Goal: Ask a question

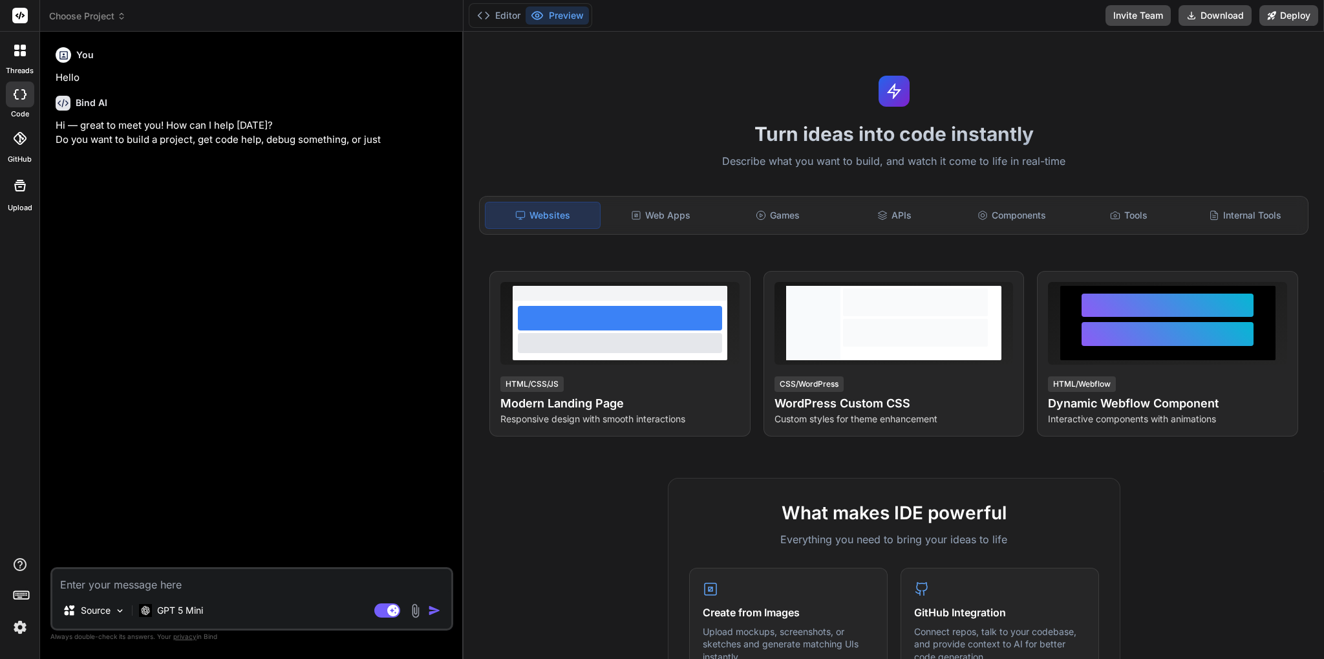
click at [306, 583] on textarea at bounding box center [251, 580] width 399 height 23
type textarea "c"
type textarea "x"
type textarea "cr"
type textarea "x"
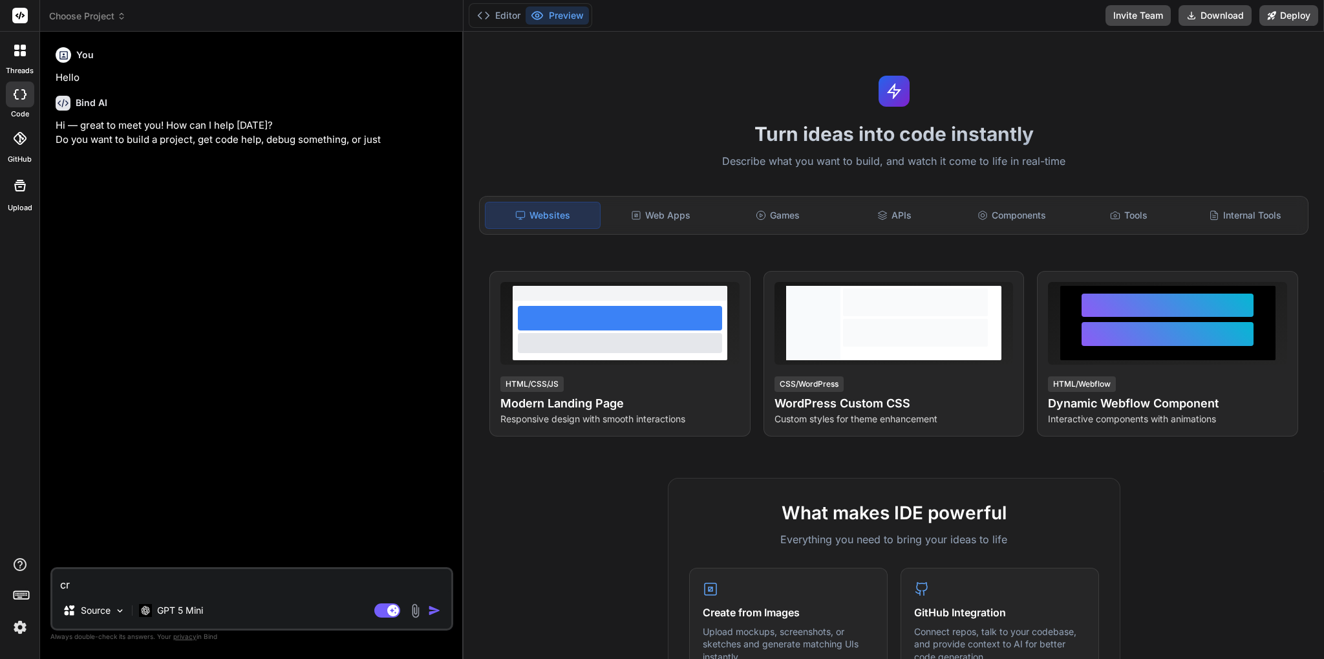
type textarea "cre"
type textarea "x"
type textarea "crea"
type textarea "x"
type textarea "creat"
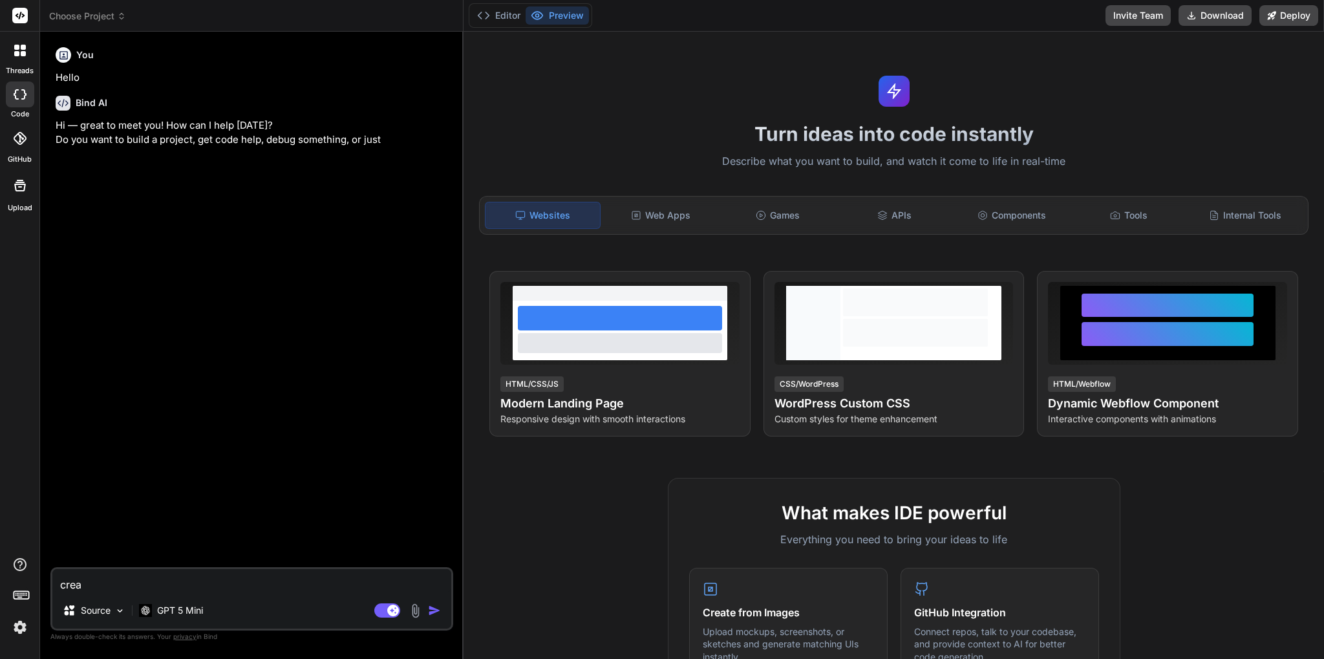
type textarea "x"
type textarea "create"
type textarea "x"
type textarea "create"
type textarea "x"
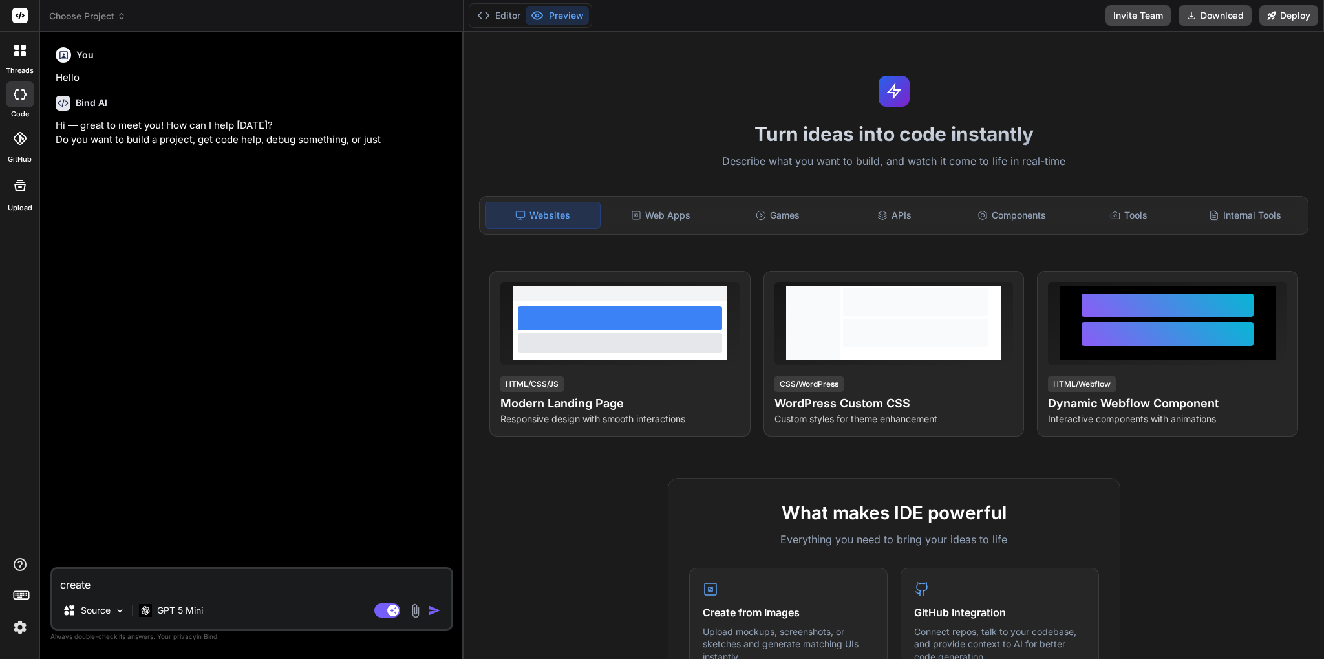
type textarea "create a"
type textarea "x"
type textarea "create a"
type textarea "x"
type textarea "create a p"
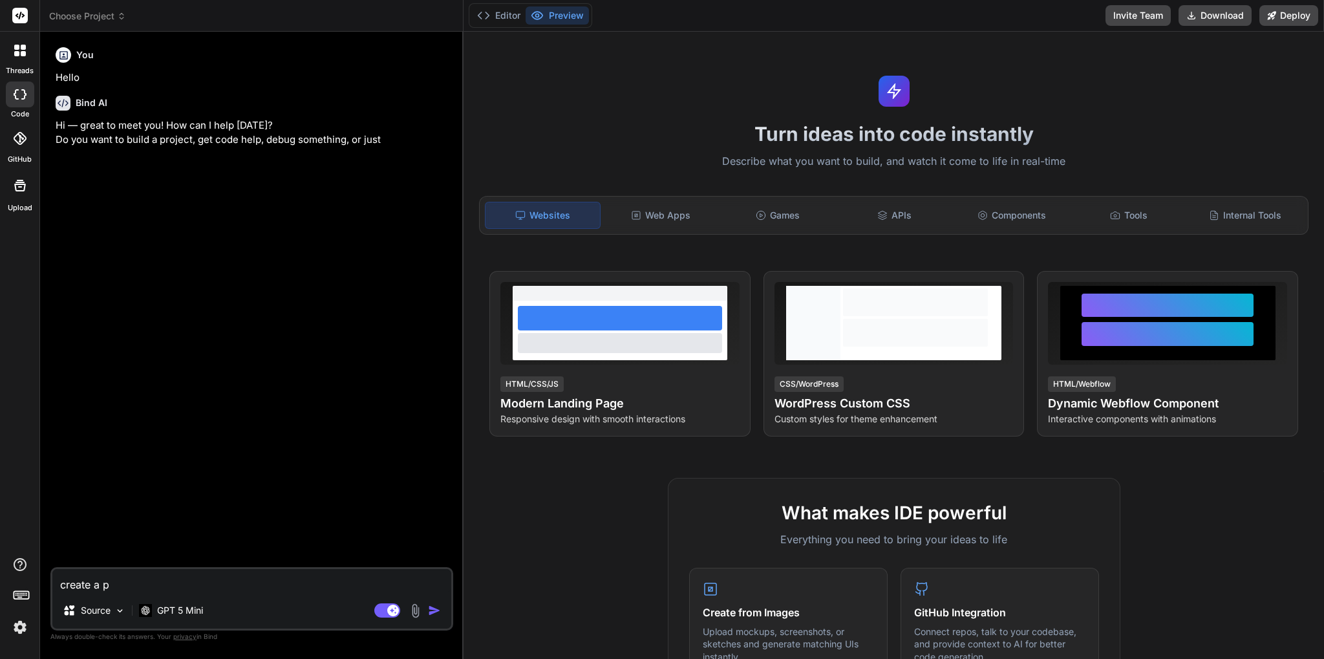
type textarea "x"
type textarea "create a pa"
type textarea "x"
type textarea "create a pas"
type textarea "x"
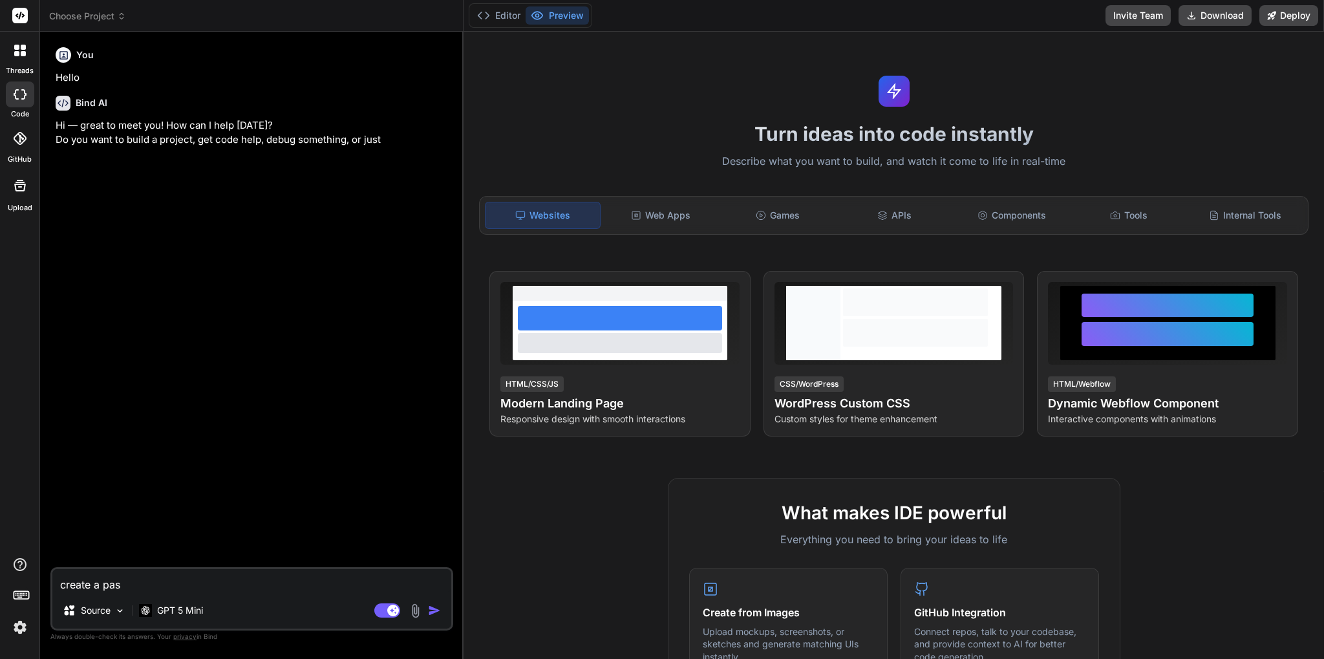
type textarea "create a pass"
type textarea "x"
type textarea "create a passw"
type textarea "x"
type textarea "create a passwo"
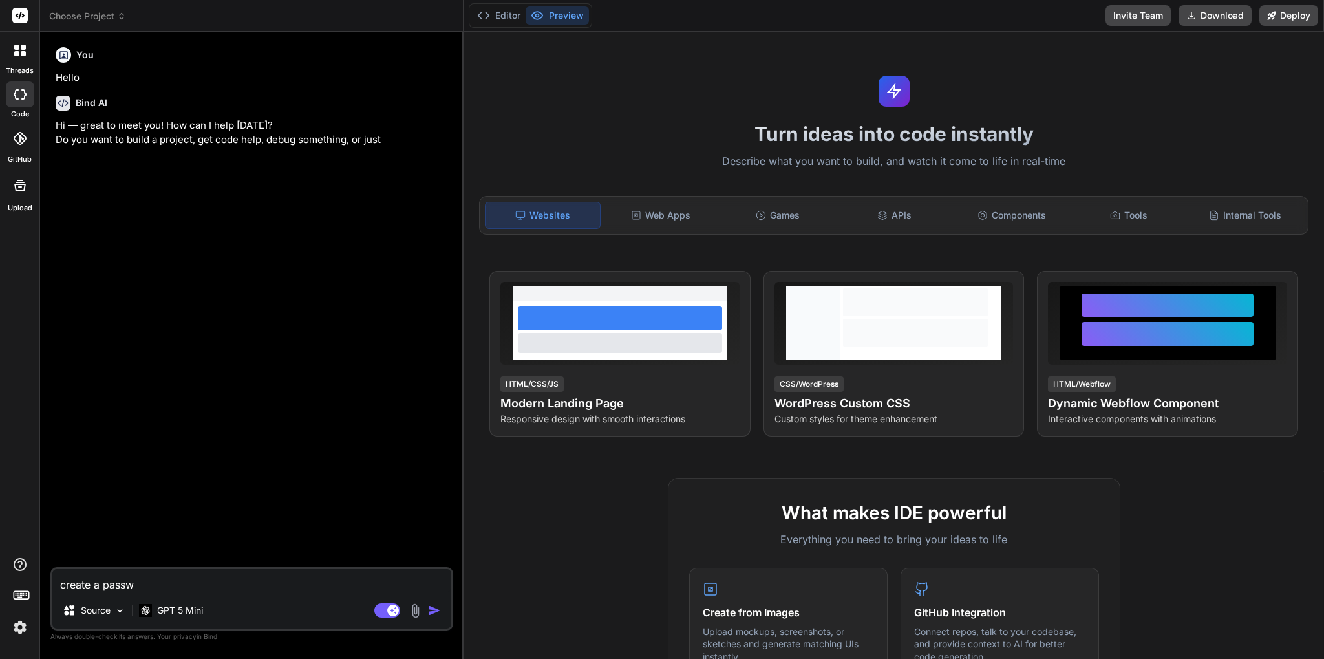
type textarea "x"
type textarea "create a passwor"
type textarea "x"
type textarea "create a passwor"
type textarea "x"
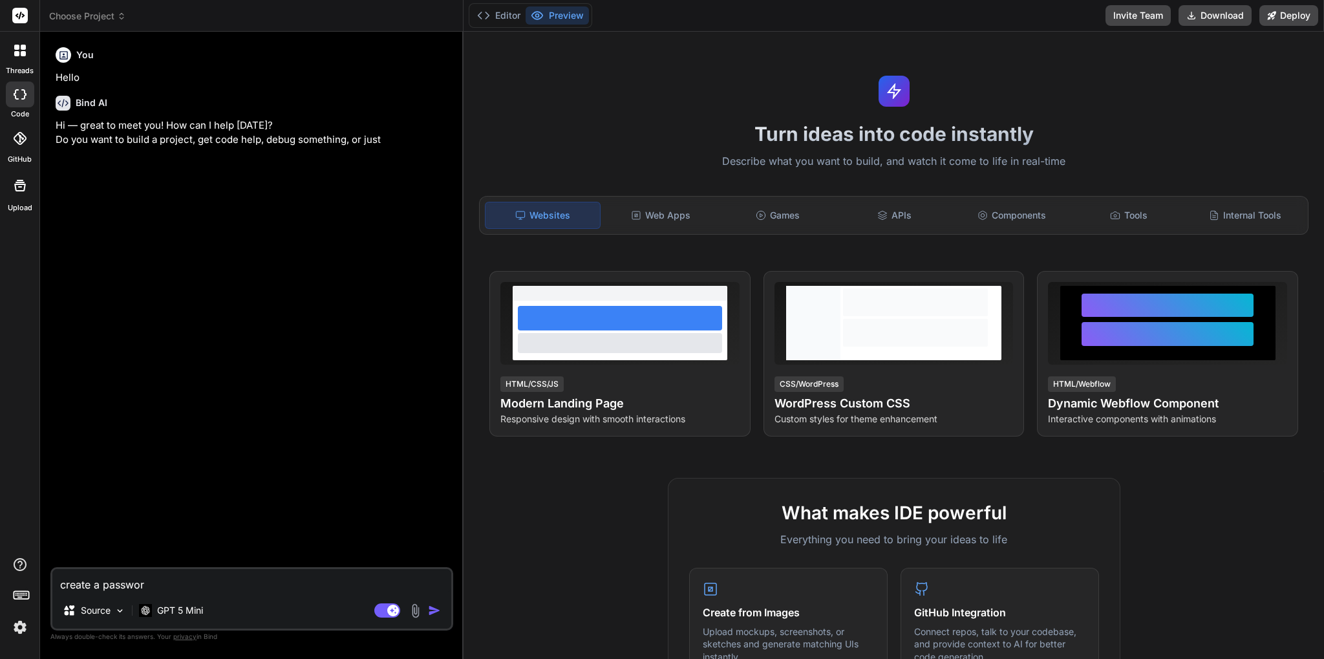
type textarea "create a passwor"
type textarea "x"
type textarea "create a password"
type textarea "x"
type textarea "create a password"
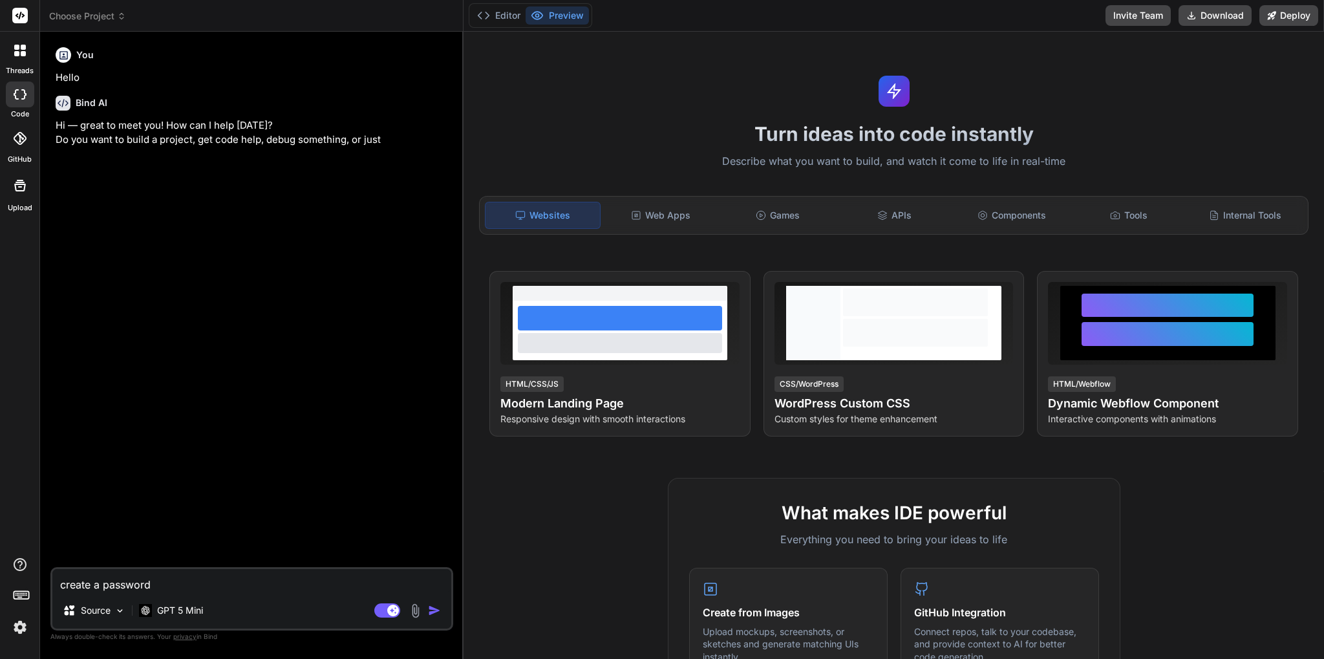
type textarea "x"
type textarea "create a password"
type textarea "x"
type textarea "create a passwor"
type textarea "x"
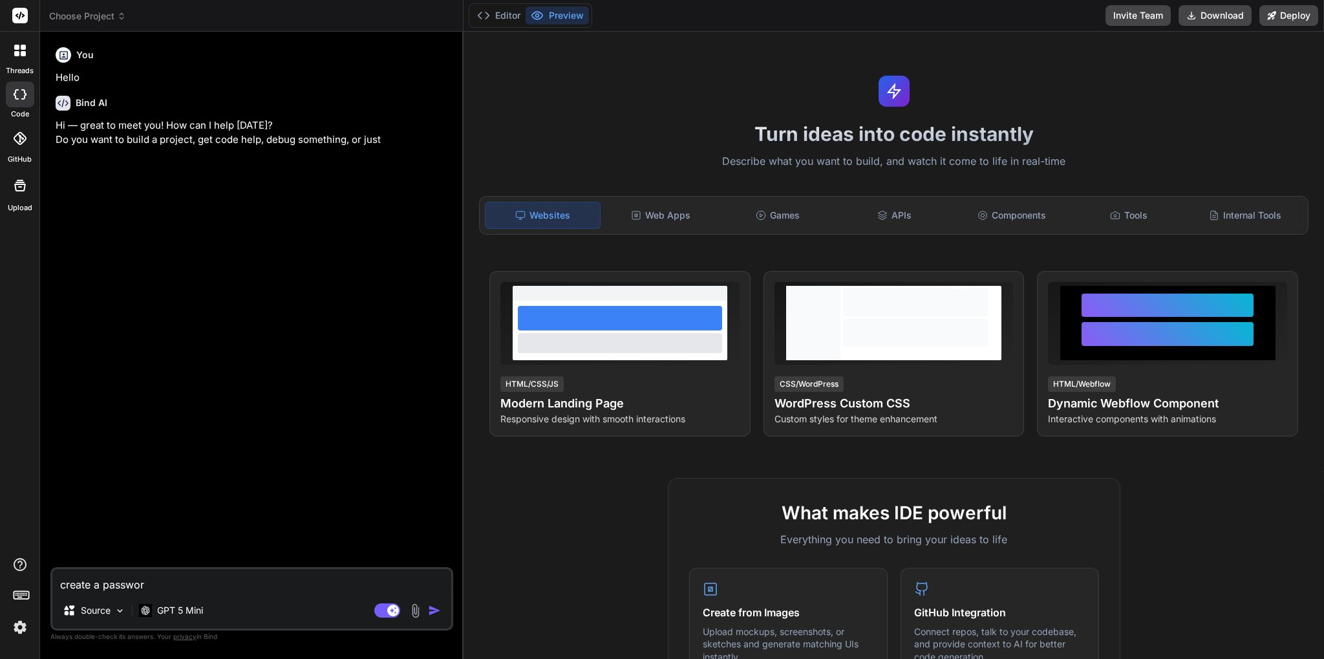
type textarea "create a passwo"
type textarea "x"
type textarea "create a passw"
type textarea "x"
type textarea "create a pass"
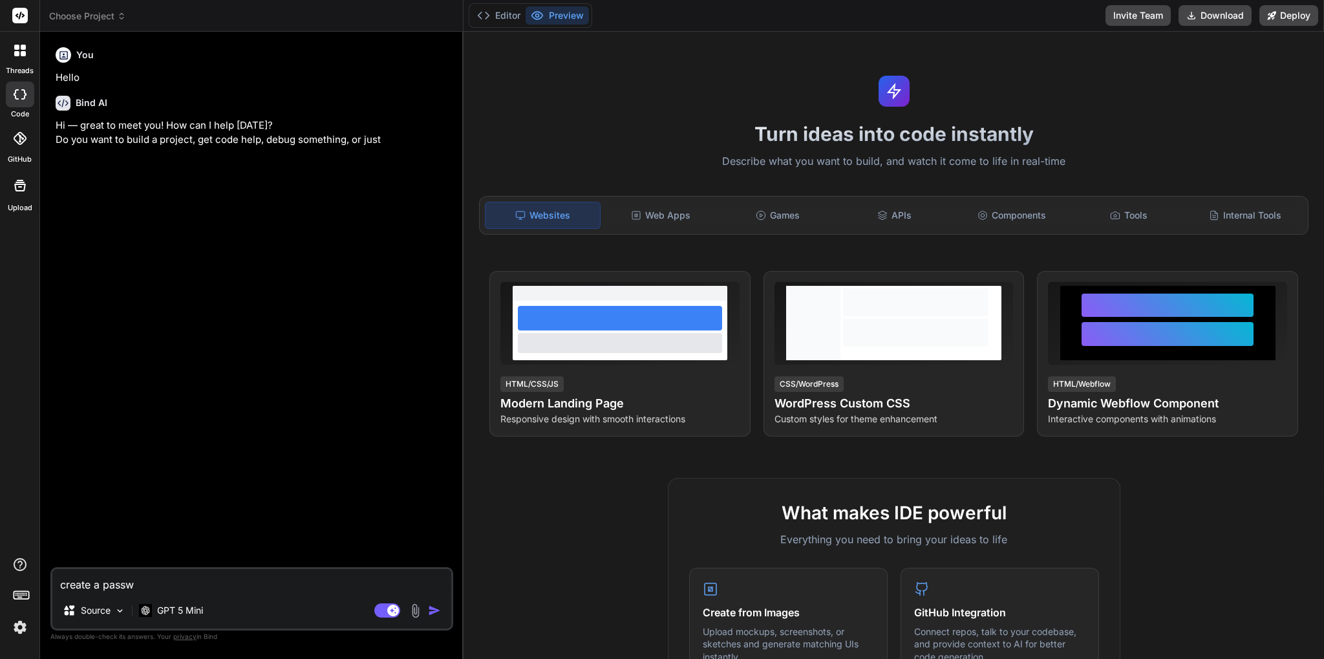
type textarea "x"
type textarea "create a pas"
type textarea "x"
type textarea "create a pa"
type textarea "x"
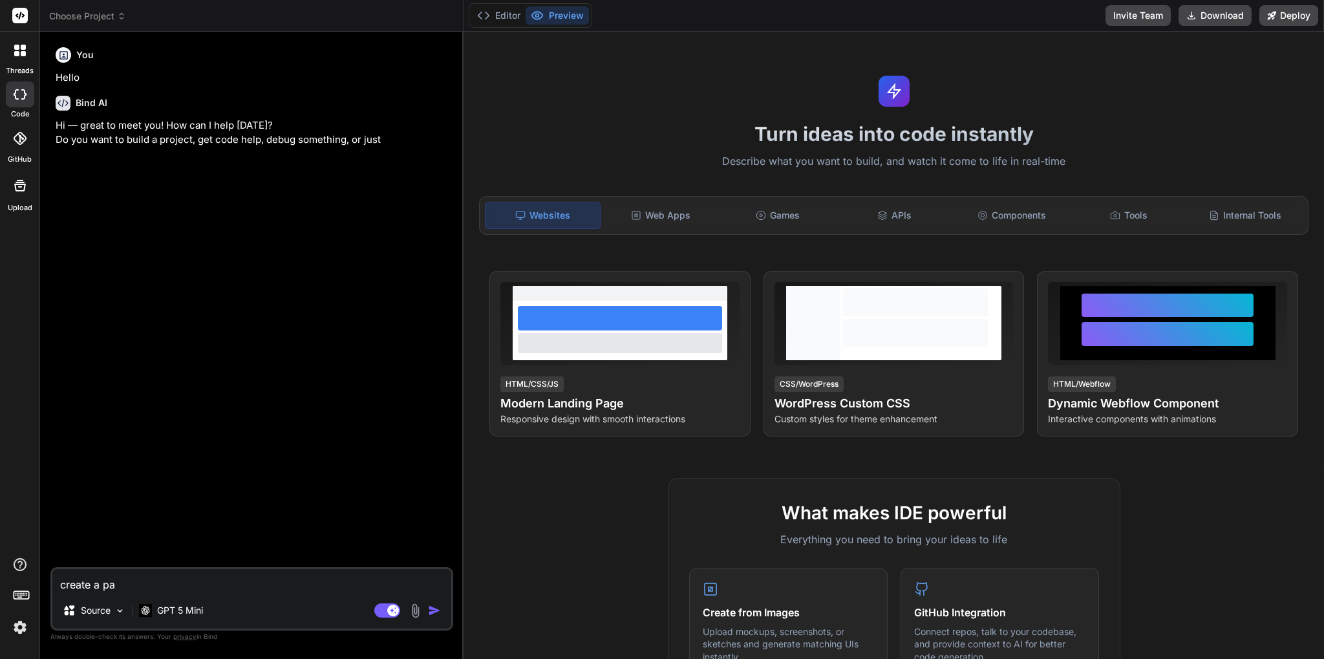
type textarea "create a p"
type textarea "x"
type textarea "create a"
type textarea "x"
type textarea "create a"
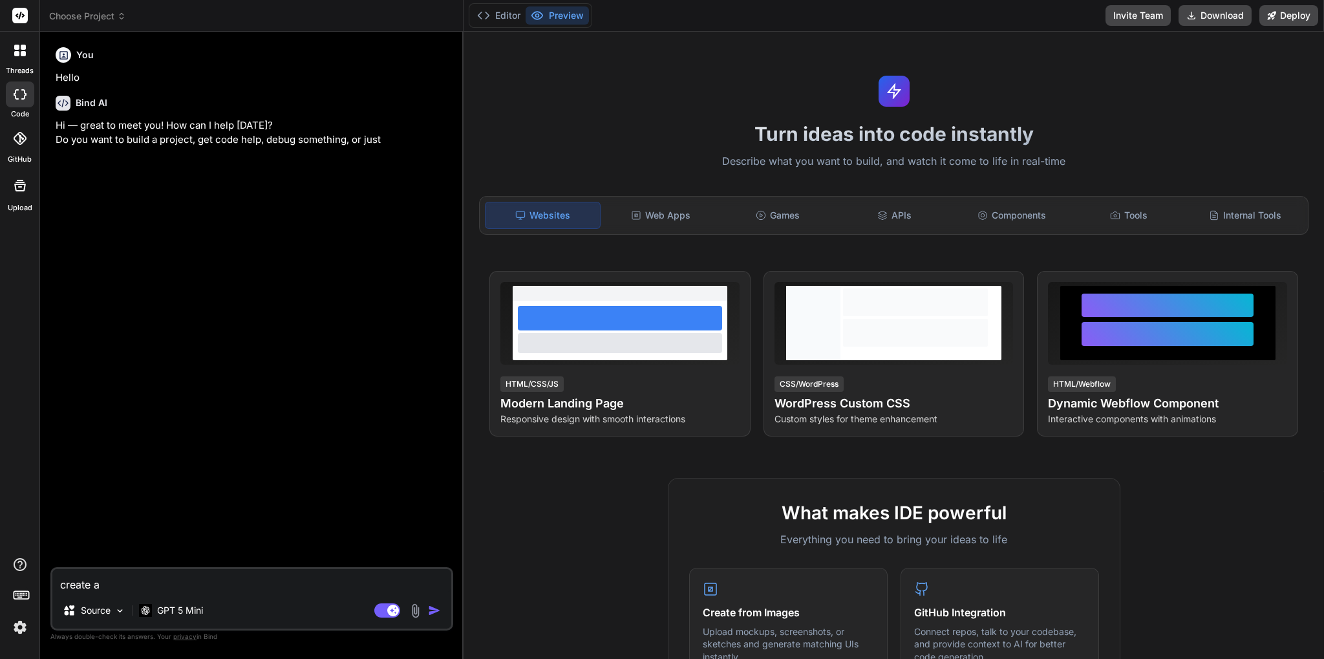
type textarea "x"
type textarea "create a"
type textarea "x"
type textarea "create a l"
type textarea "x"
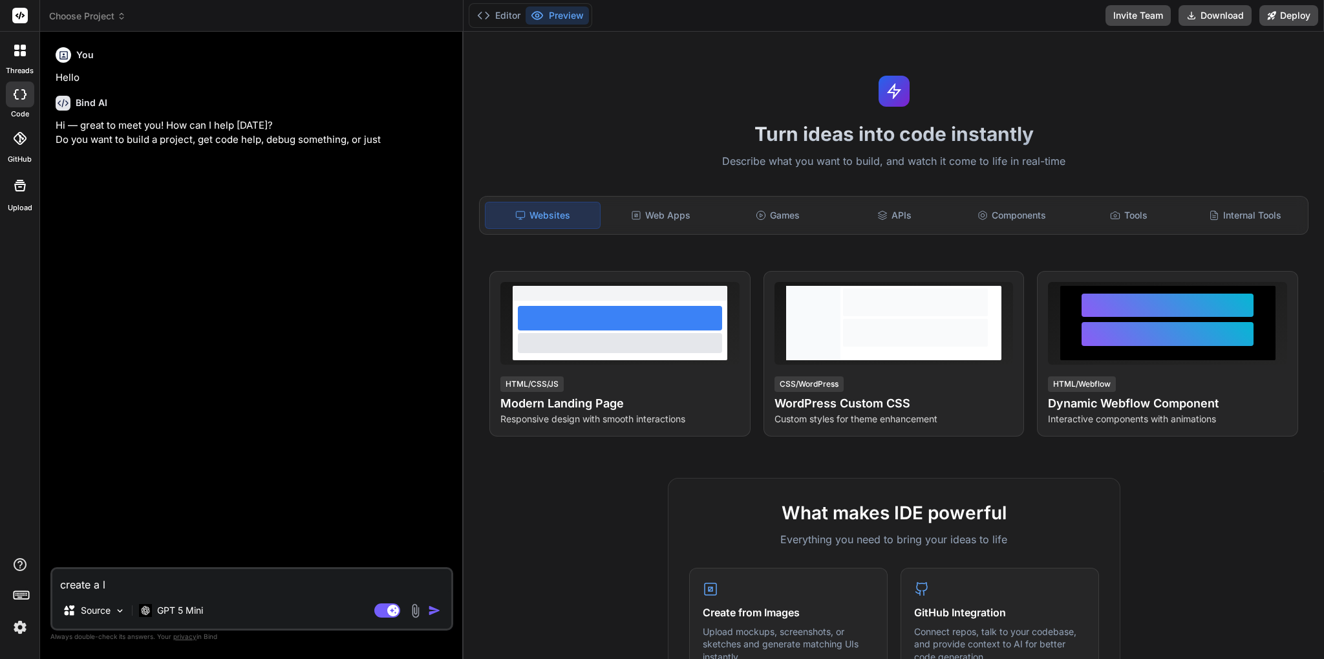
type textarea "create a lo"
type textarea "x"
type textarea "create a log"
type textarea "x"
type textarea "create a logi"
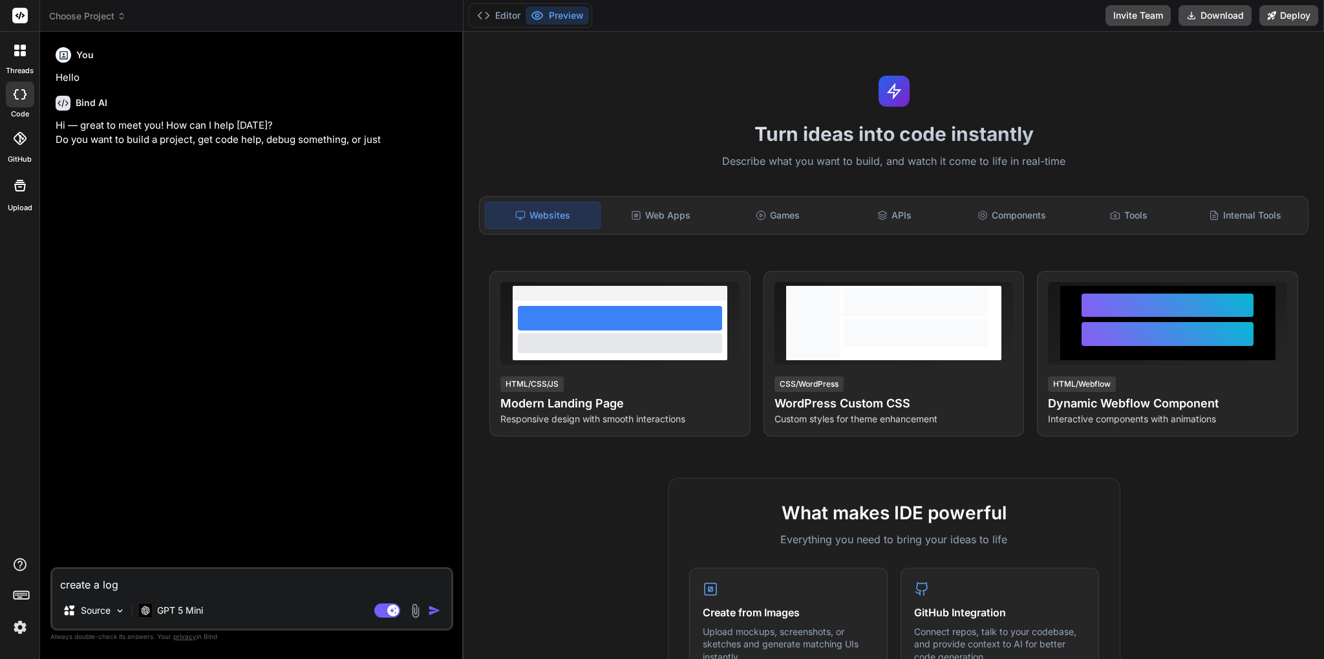
type textarea "x"
type textarea "create a login"
type textarea "x"
type textarea "create a login"
type textarea "x"
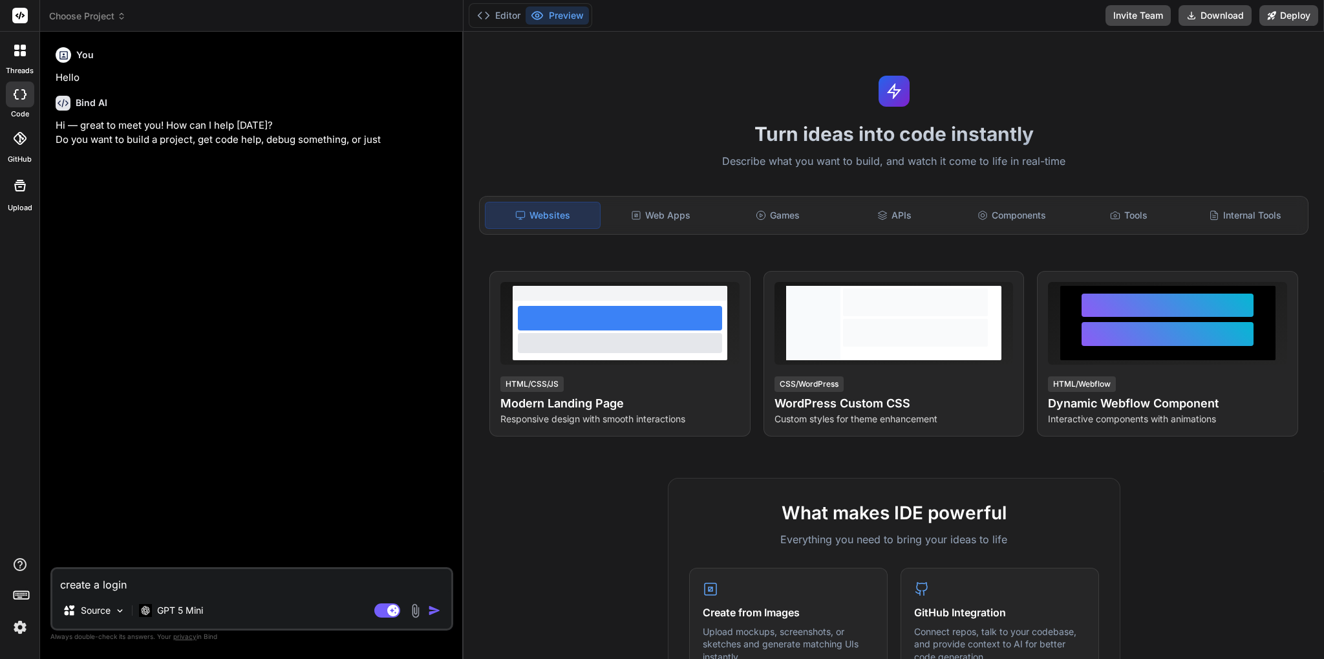
type textarea "create a login b"
type textarea "x"
type textarea "create a login bo"
type textarea "x"
type textarea "create a login boz"
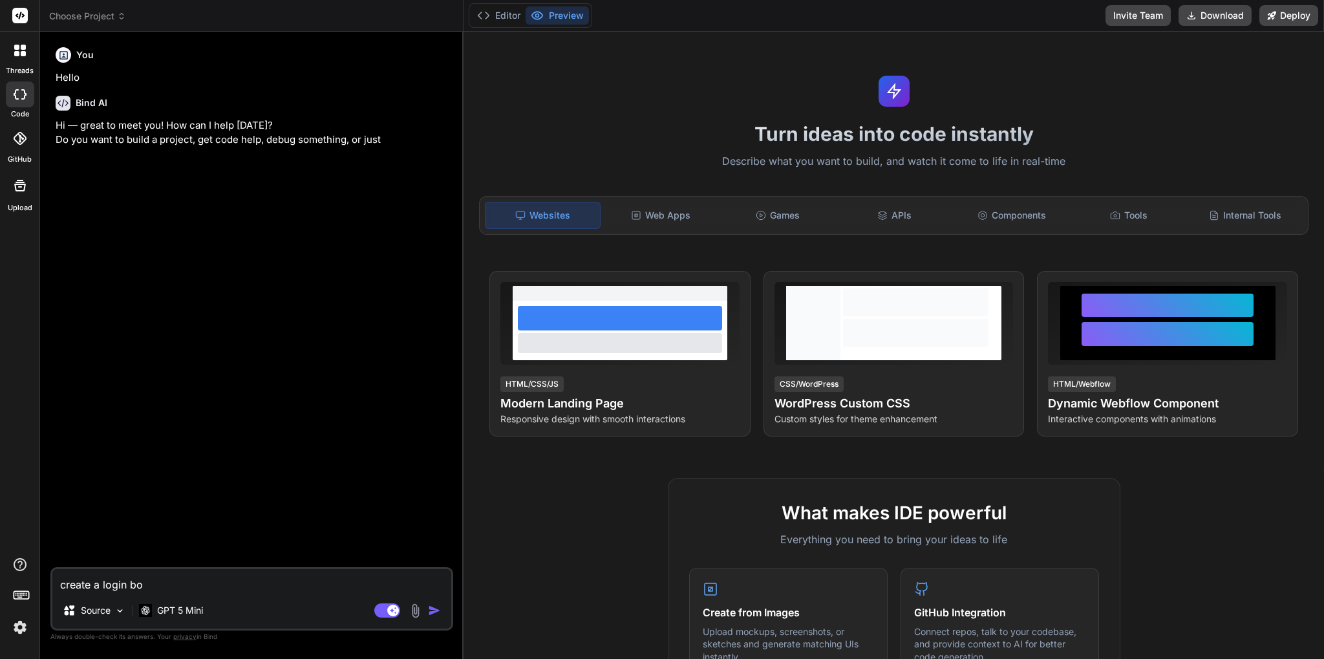
type textarea "x"
type textarea "create a login bo"
type textarea "x"
type textarea "create a login box"
type textarea "x"
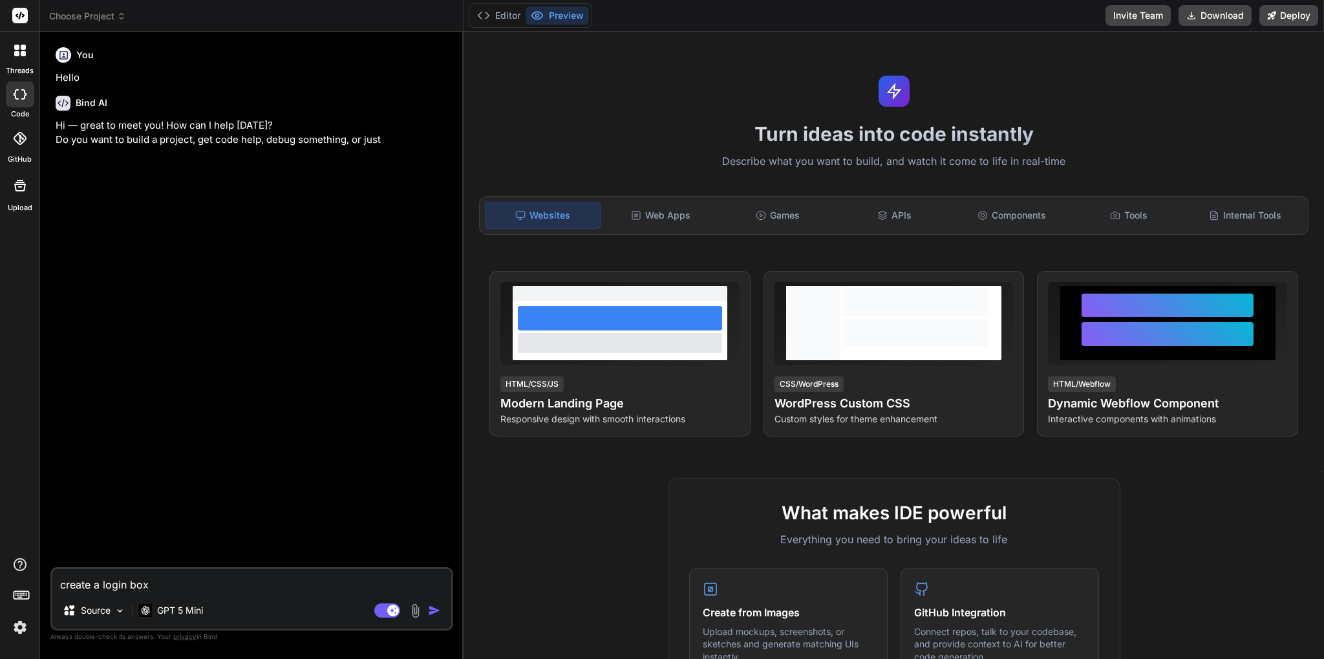
type textarea "create a login box"
type textarea "x"
type textarea "create a login box w"
type textarea "x"
type textarea "create a login box wi"
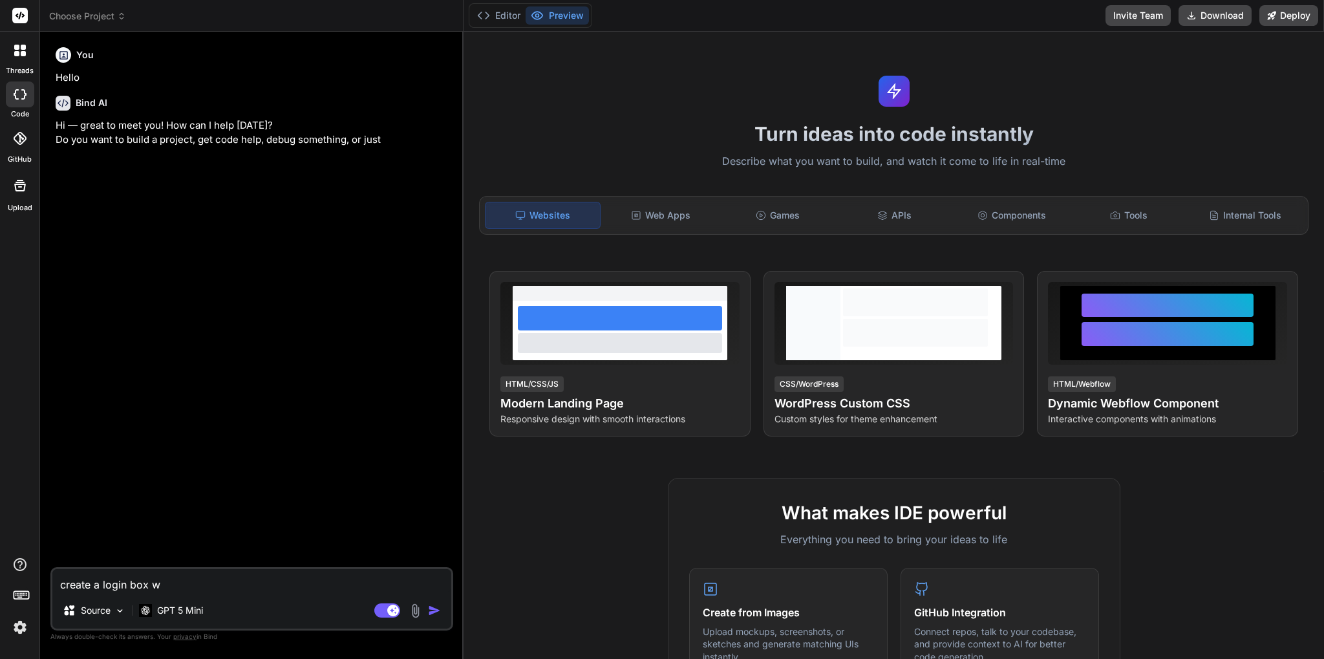
type textarea "x"
type textarea "create a login box wit"
type textarea "x"
type textarea "create a login box with"
type textarea "x"
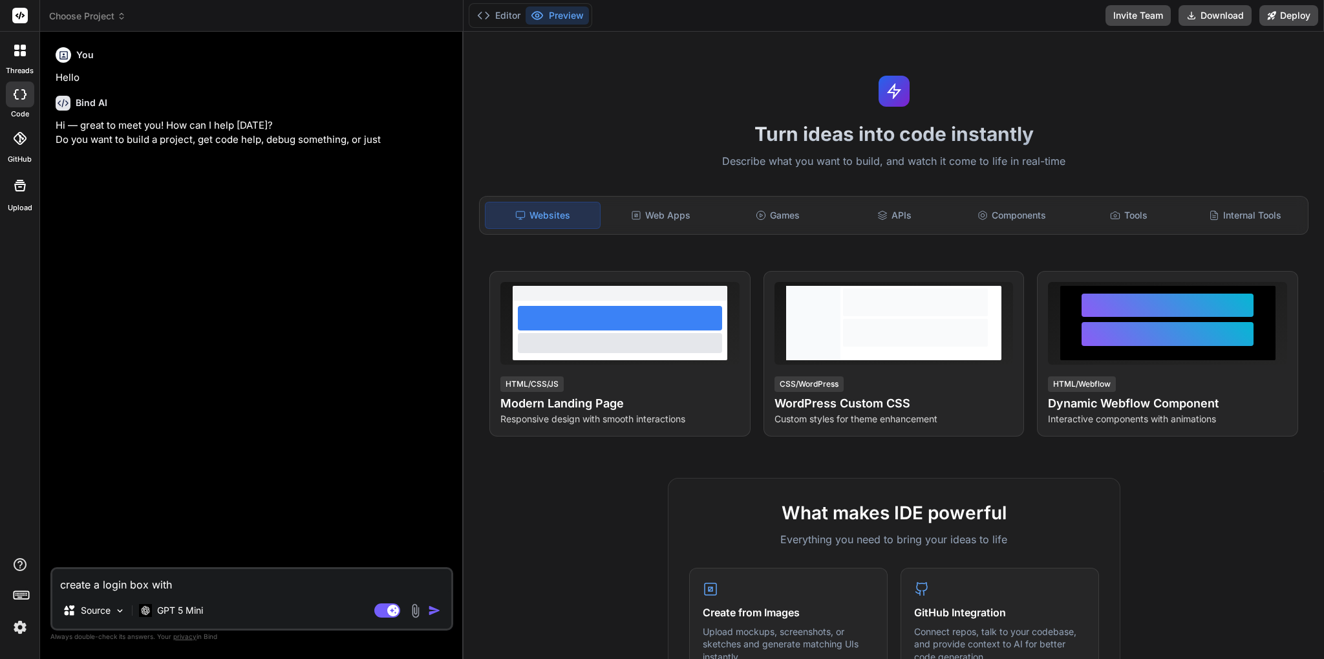
type textarea "create a login box with"
type textarea "x"
type textarea "create a login box with p"
type textarea "x"
type textarea "create a login box with pa"
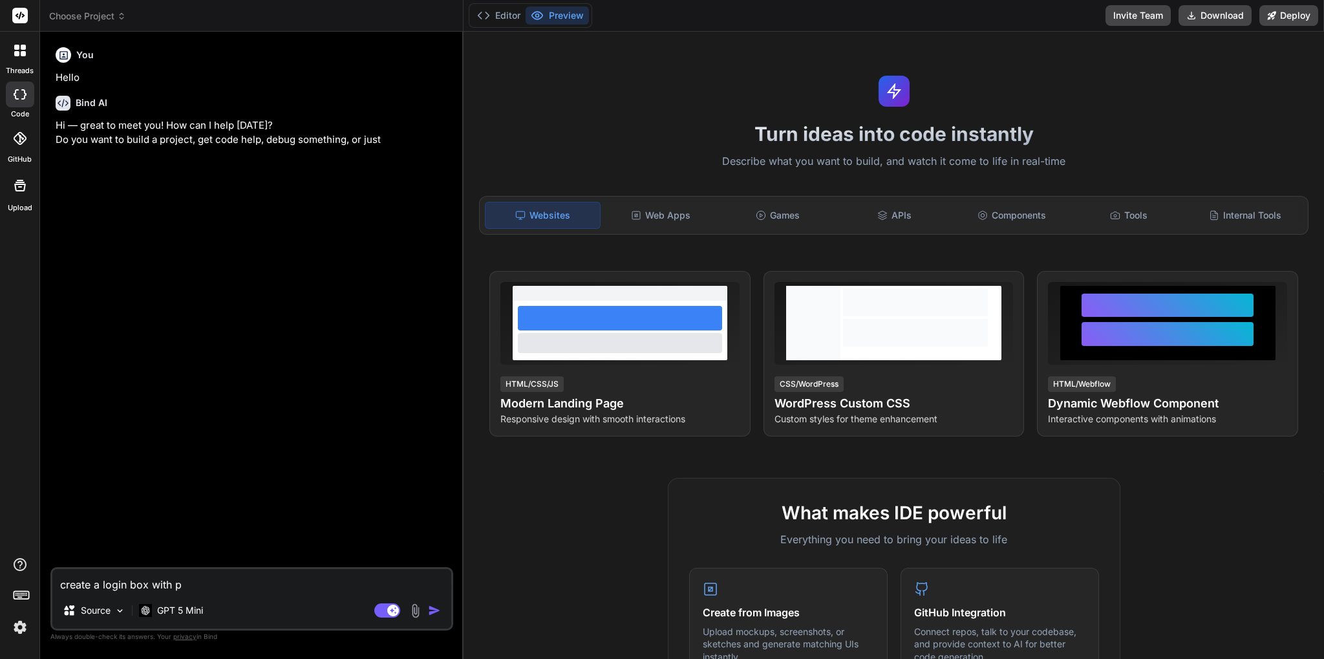
type textarea "x"
type textarea "create a login box with pas"
type textarea "x"
type textarea "create a login box with pass"
type textarea "x"
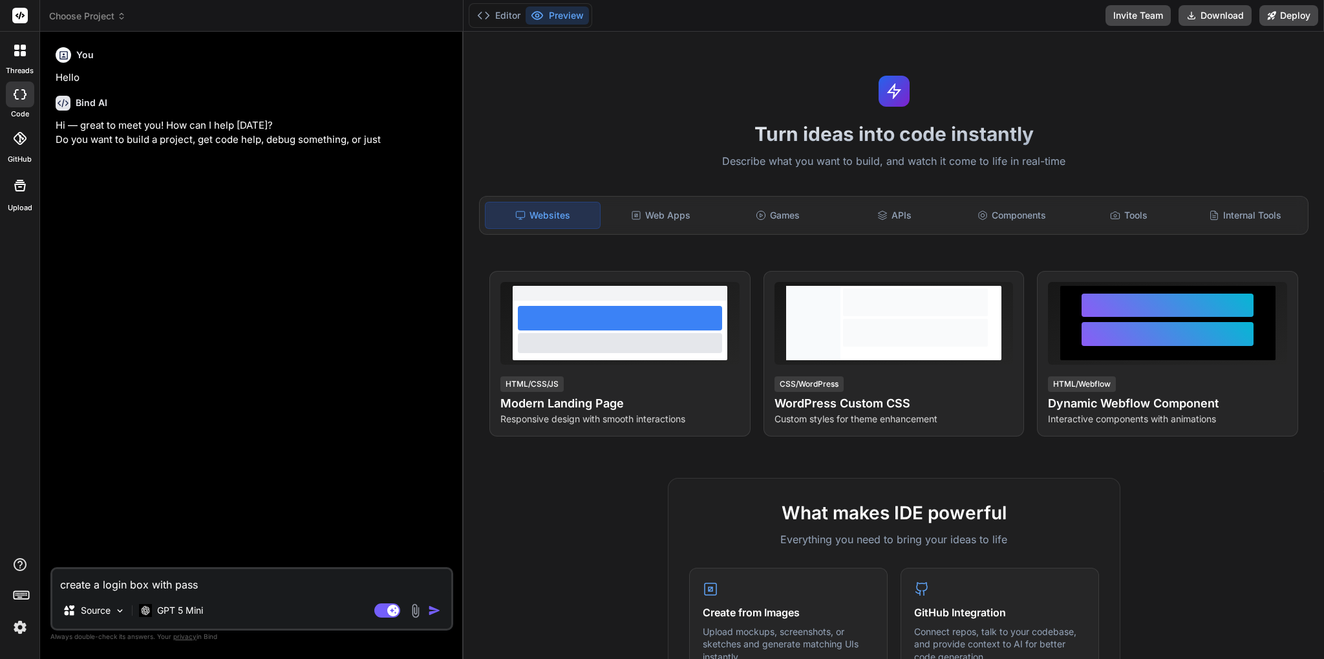
type textarea "create a login box with passw"
type textarea "x"
type textarea "create a login box with passwo"
type textarea "x"
type textarea "create a login box with passwor"
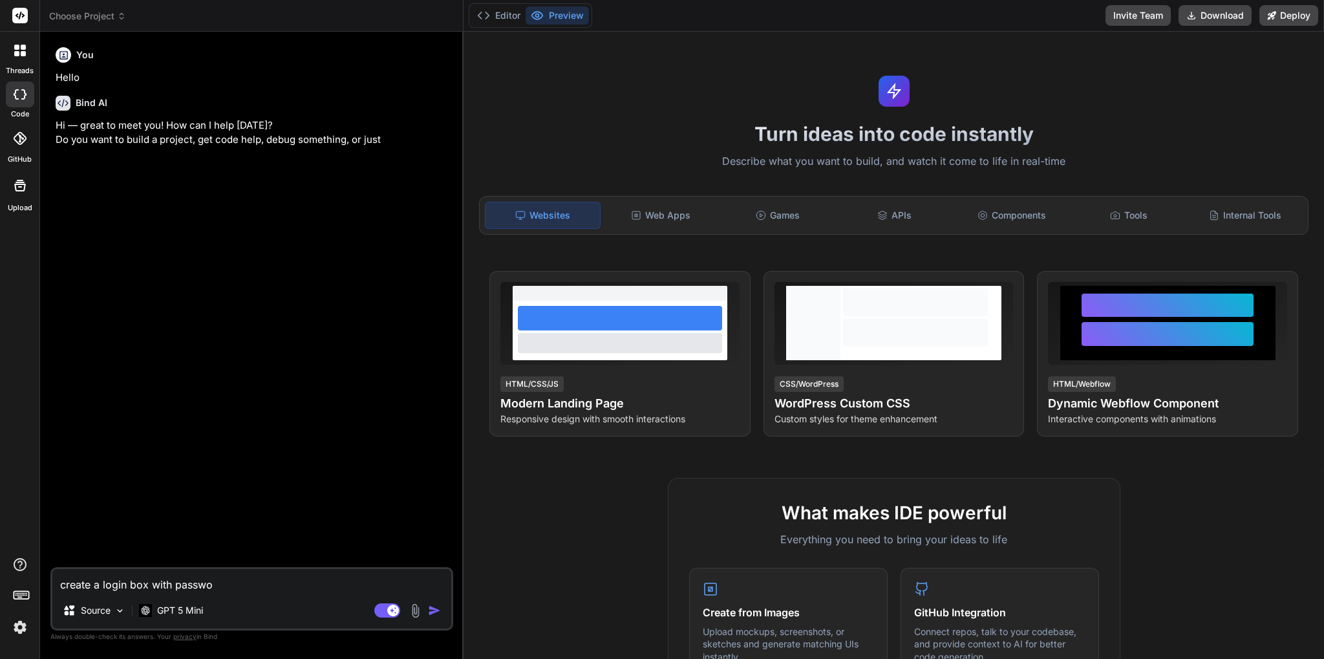
type textarea "x"
type textarea "create a login box with passwor"
type textarea "x"
type textarea "create a login box with passwor i"
type textarea "x"
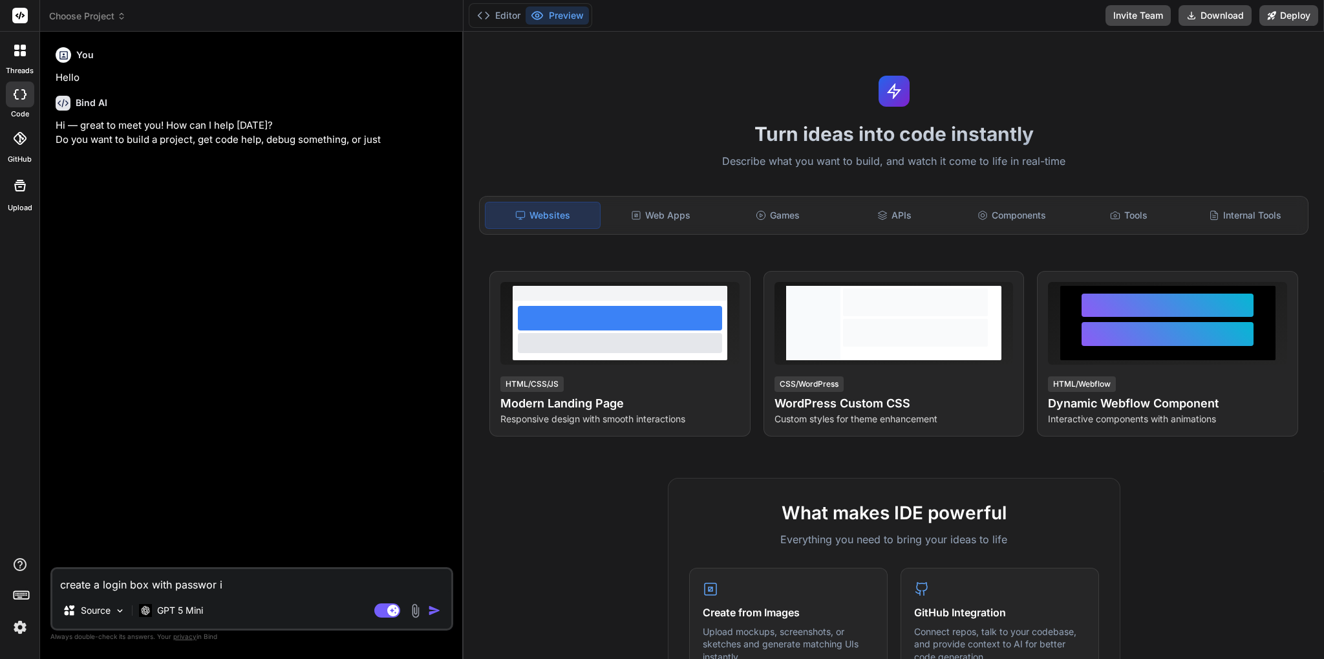
type textarea "create a login box with passwor in"
type textarea "x"
type textarea "create a login box with passwor inp"
type textarea "x"
type textarea "create a login box with passwor inpu"
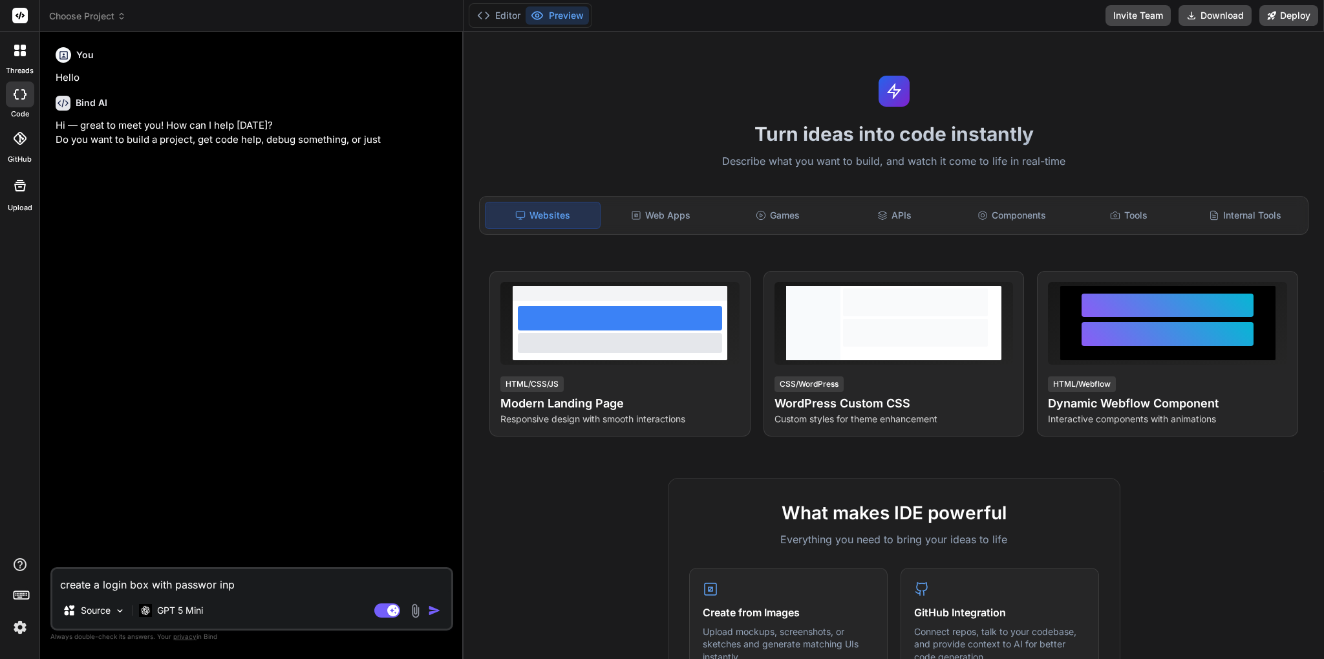
type textarea "x"
type textarea "create a login box with passwor input"
type textarea "x"
type textarea "create a login box with passwor input"
type textarea "x"
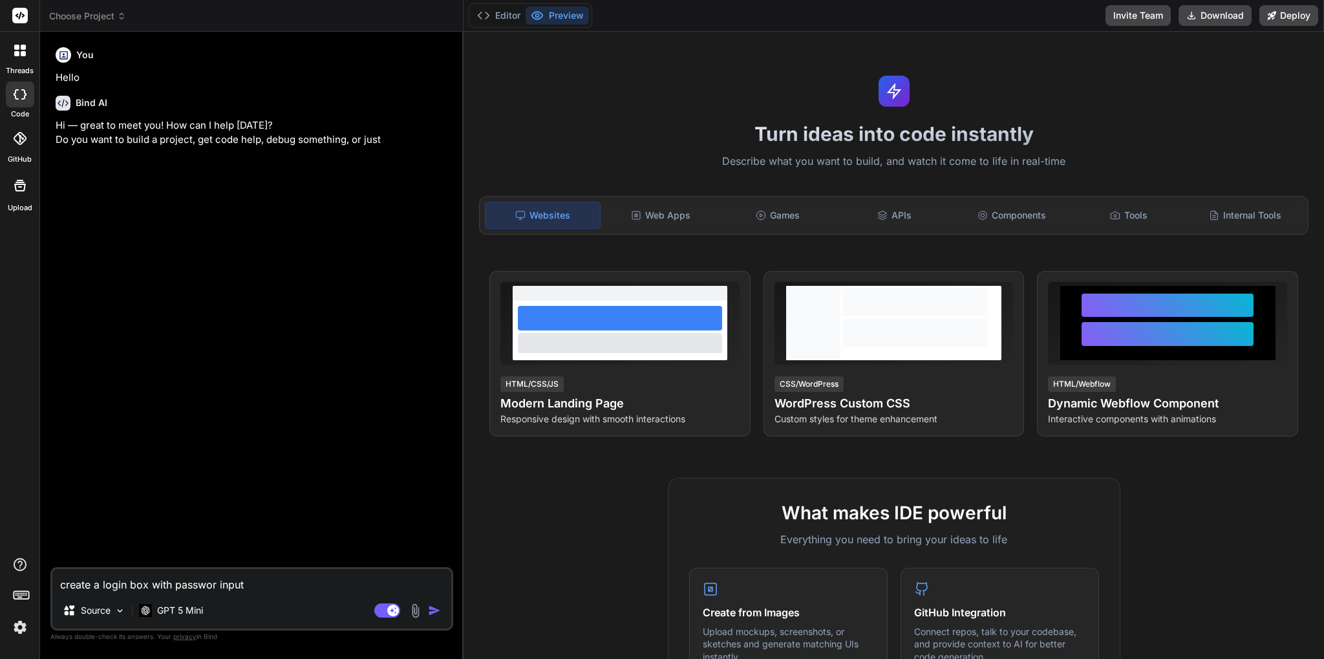
type textarea "create a login box with passwor input f"
type textarea "x"
type textarea "create a login box with passwor input fe"
type textarea "x"
type textarea "create a login box with passwor input fei"
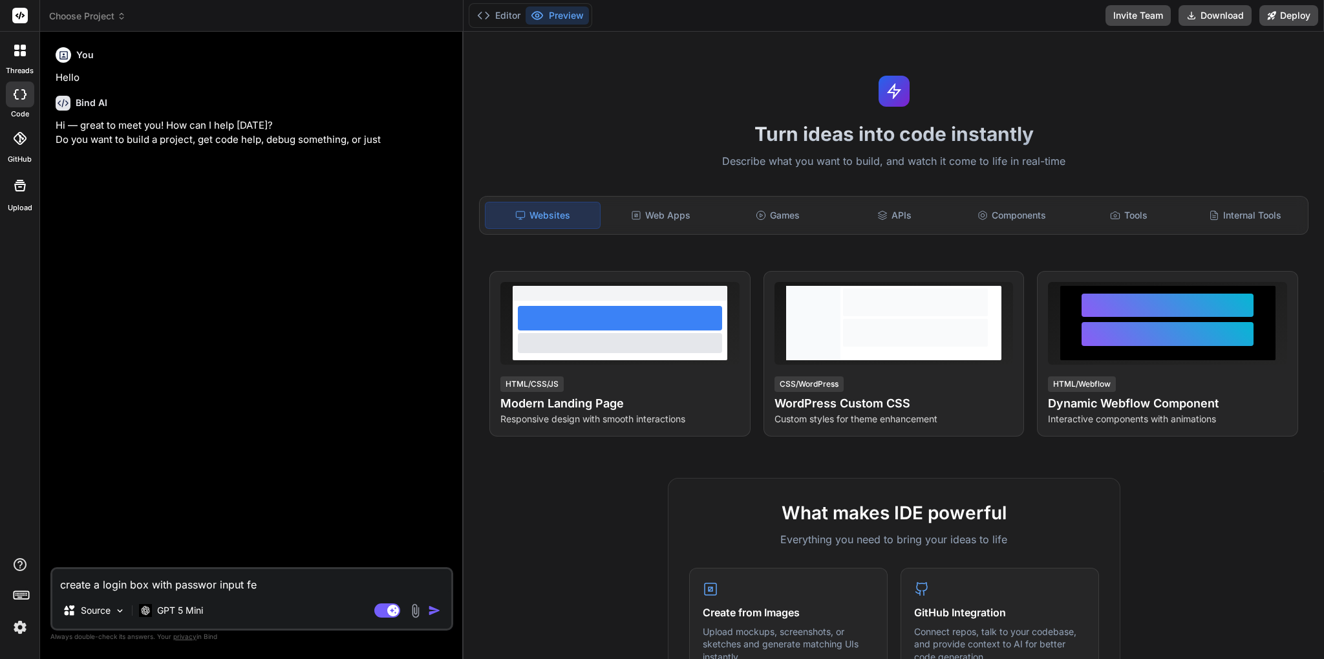
type textarea "x"
type textarea "create a login box with passwor input [PERSON_NAME]"
type textarea "x"
type textarea "create a login box with passwor input feild"
type textarea "x"
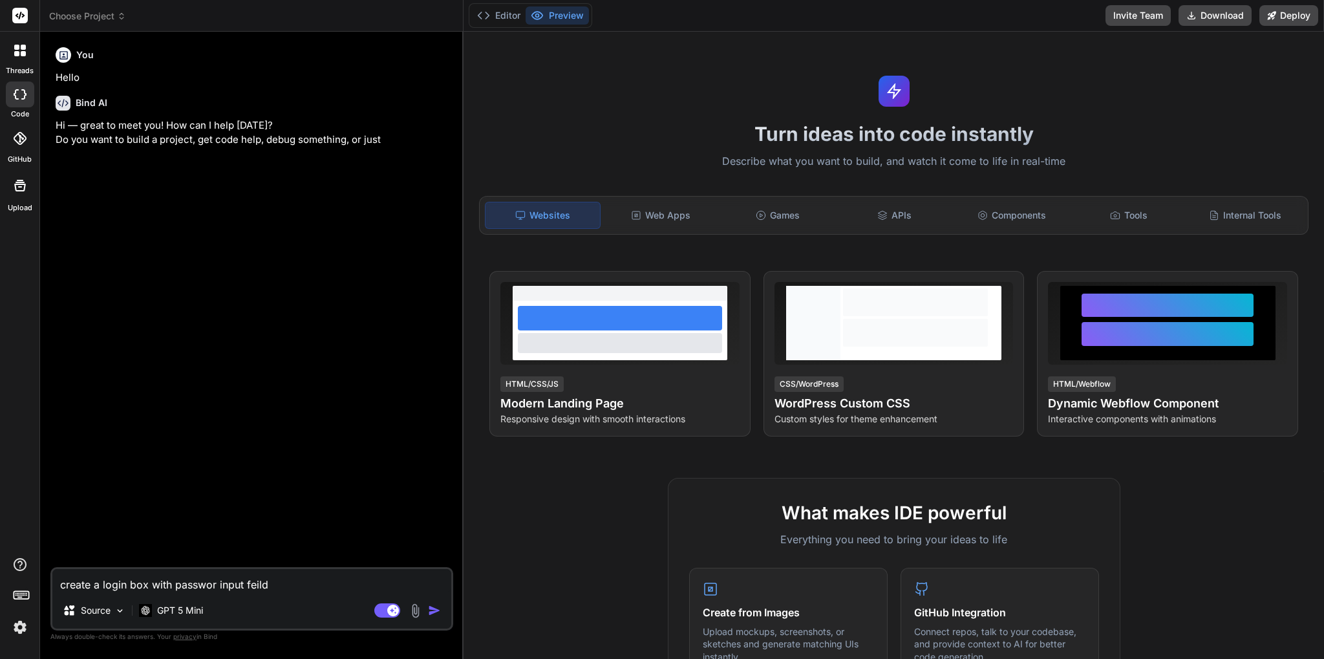
type textarea "create a login box with passwor input feild"
type textarea "x"
type textarea "create a login box with passwor input feild e"
type textarea "x"
type textarea "create a login box with passwor input feild ey"
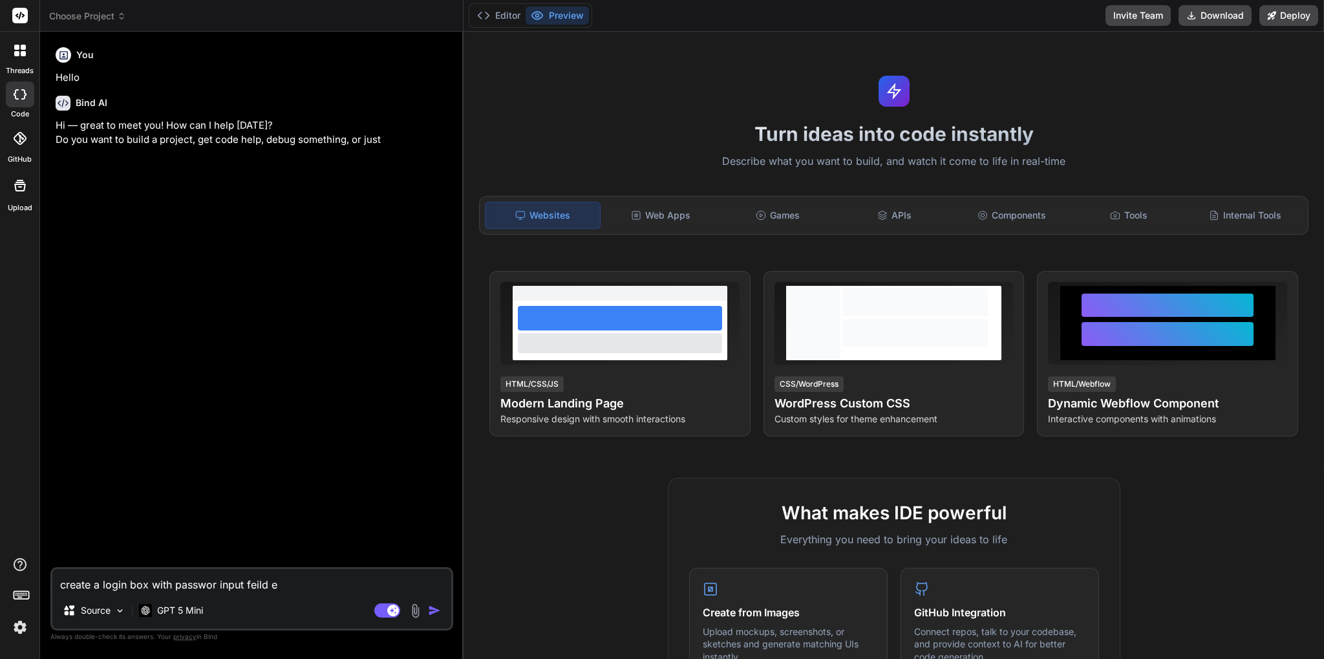
type textarea "x"
type textarea "create a login box with passwor input feild eyc"
type textarea "x"
type textarea "create a login box with passwor input feild eyco"
type textarea "x"
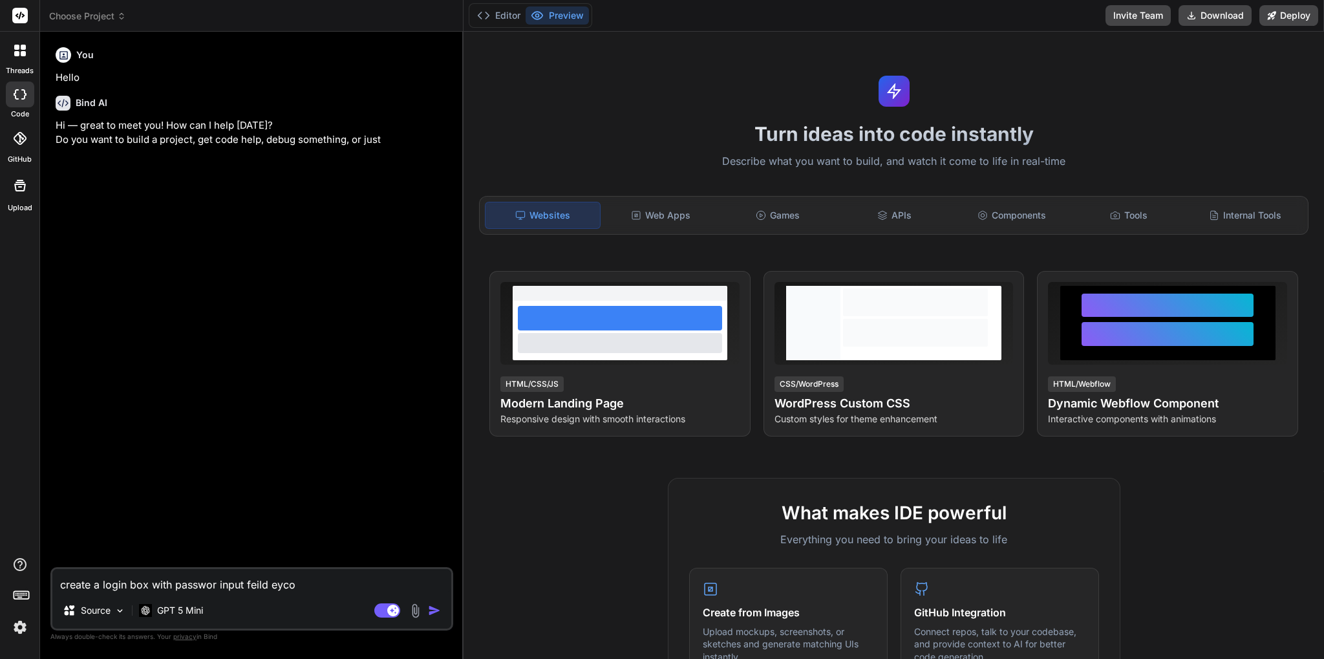
type textarea "create a login box with passwor input feild eycon"
type textarea "x"
type textarea "create a login box with passwor input feild eycon"
type textarea "x"
type textarea "create a login box with passwor input feild eyecon"
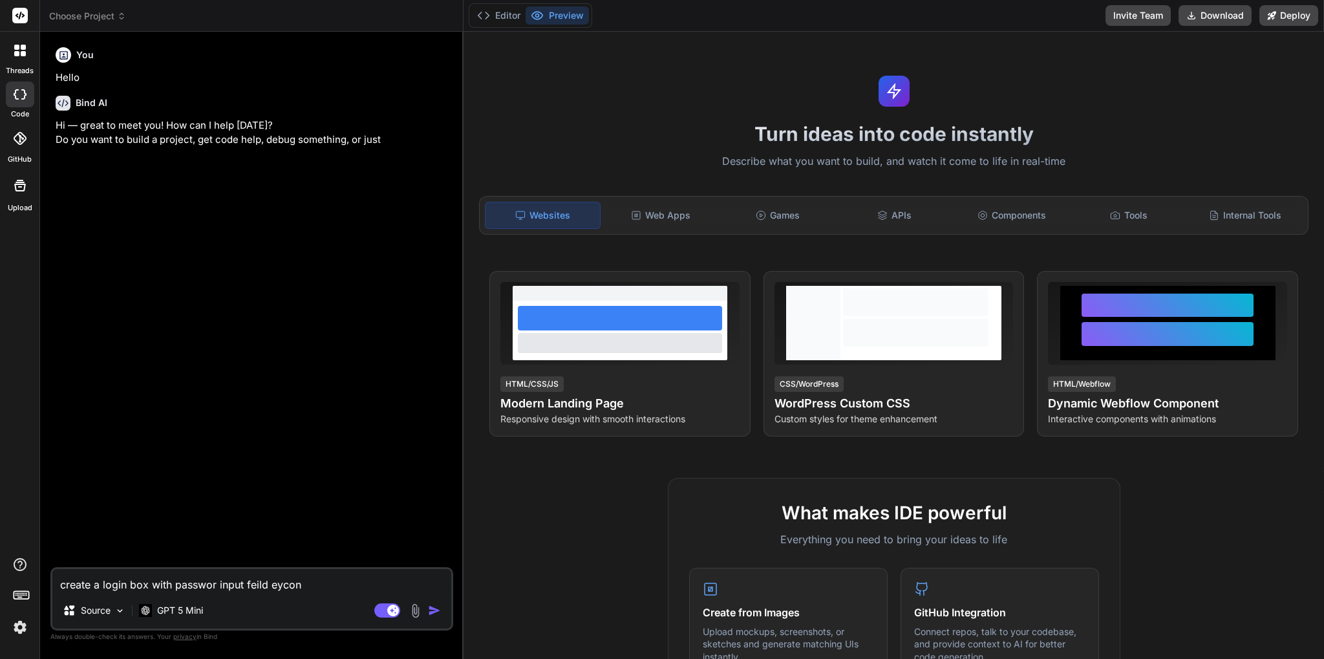
type textarea "x"
type textarea "create a login box with passwor input feild eye con"
type textarea "x"
type textarea "create a login box with passwor input feild eye icon"
type textarea "x"
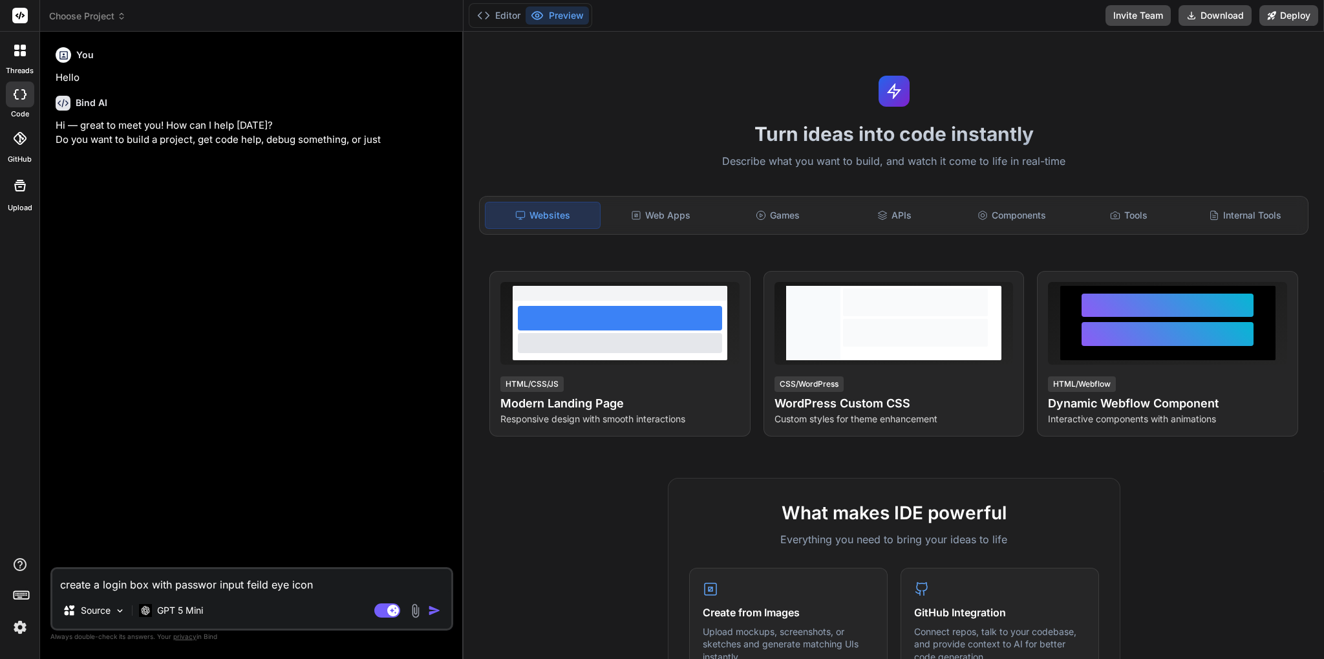
type textarea "create a login box with passwor input feild eye icon"
type textarea "x"
type textarea "create a login box with passwor input feild eye icon i"
type textarea "x"
type textarea "create a login box with passwor input feild eye icon in"
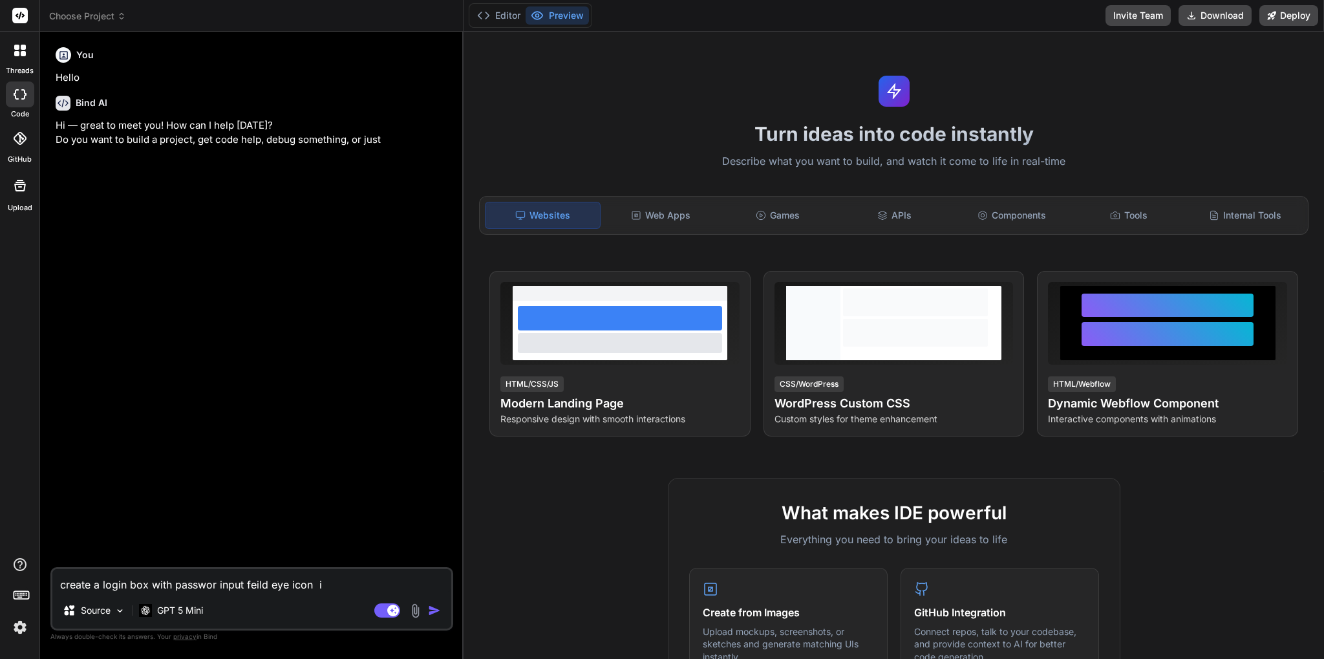
type textarea "x"
type textarea "create a login box with passwor input feild eye icon in"
type textarea "x"
type textarea "create a login box with passwor input feild eye icon in b"
type textarea "x"
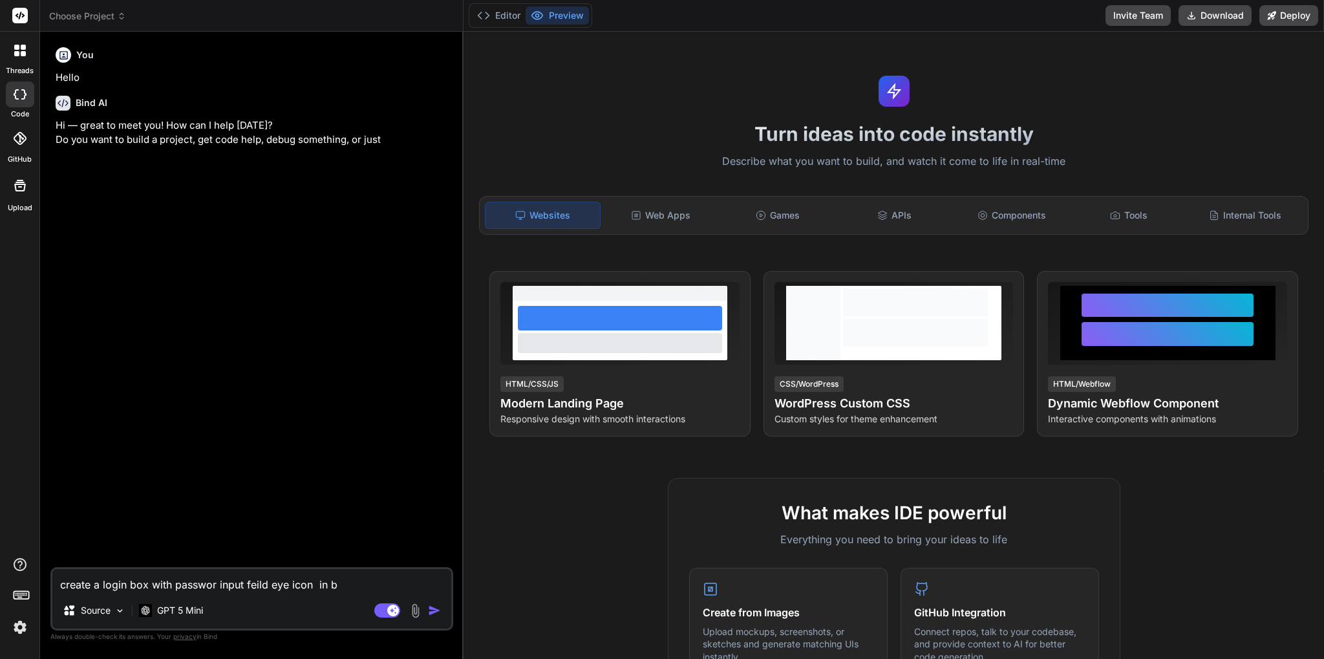
type textarea "create a login box with passwor input feild eye icon in bo"
type textarea "x"
type textarea "create a login box with passwor input feild eye icon in boo"
type textarea "x"
type textarea "create a login box with passwor input feild eye icon in boot"
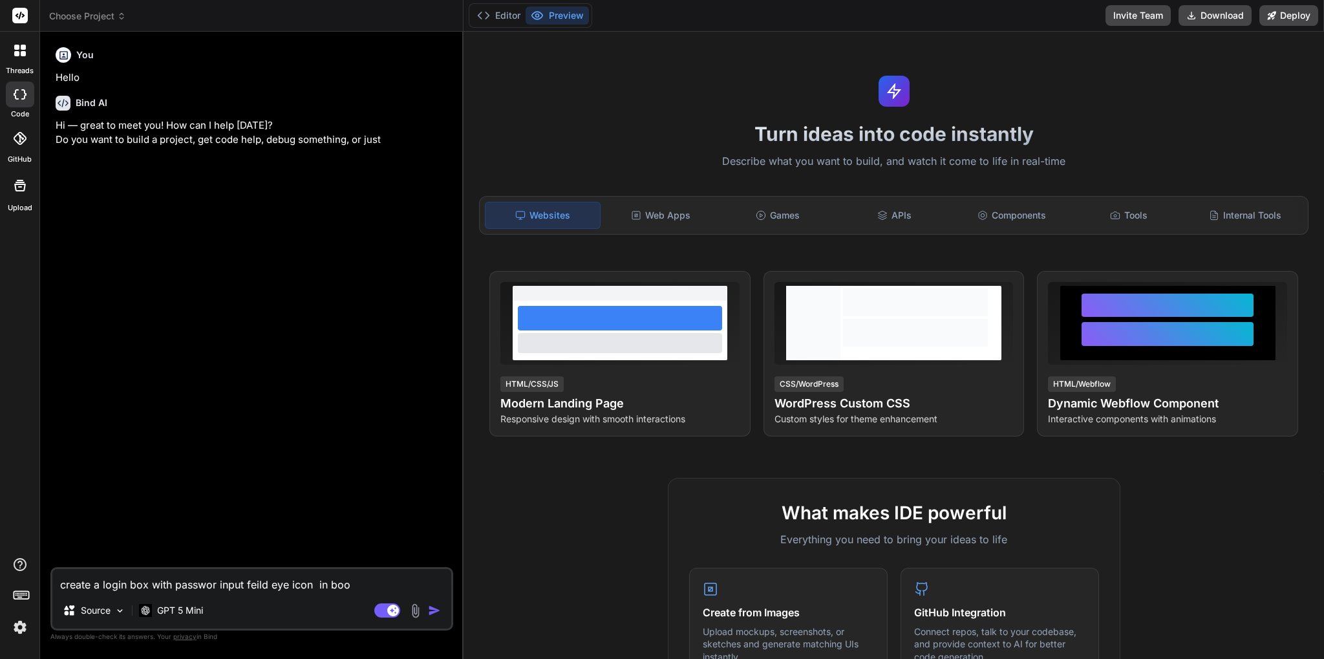
type textarea "x"
type textarea "create a login box with passwor input feild eye icon in boots"
type textarea "x"
type textarea "create a login box with passwor input feild eye icon in bootst"
type textarea "x"
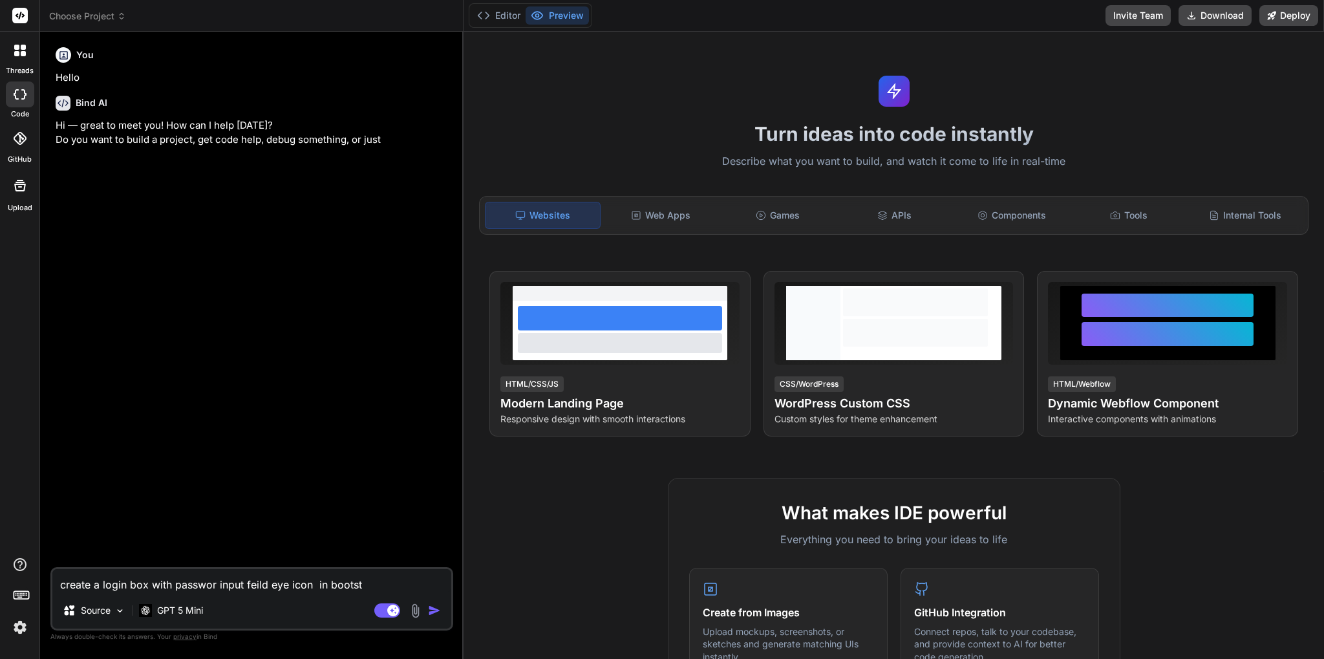
type textarea "create a login box with passwor input feild eye icon in bootsta"
type textarea "x"
type textarea "create a login box with passwor input feild eye icon in bootstar"
type textarea "x"
type textarea "create a login box with passwor input feild eye icon in bootstara"
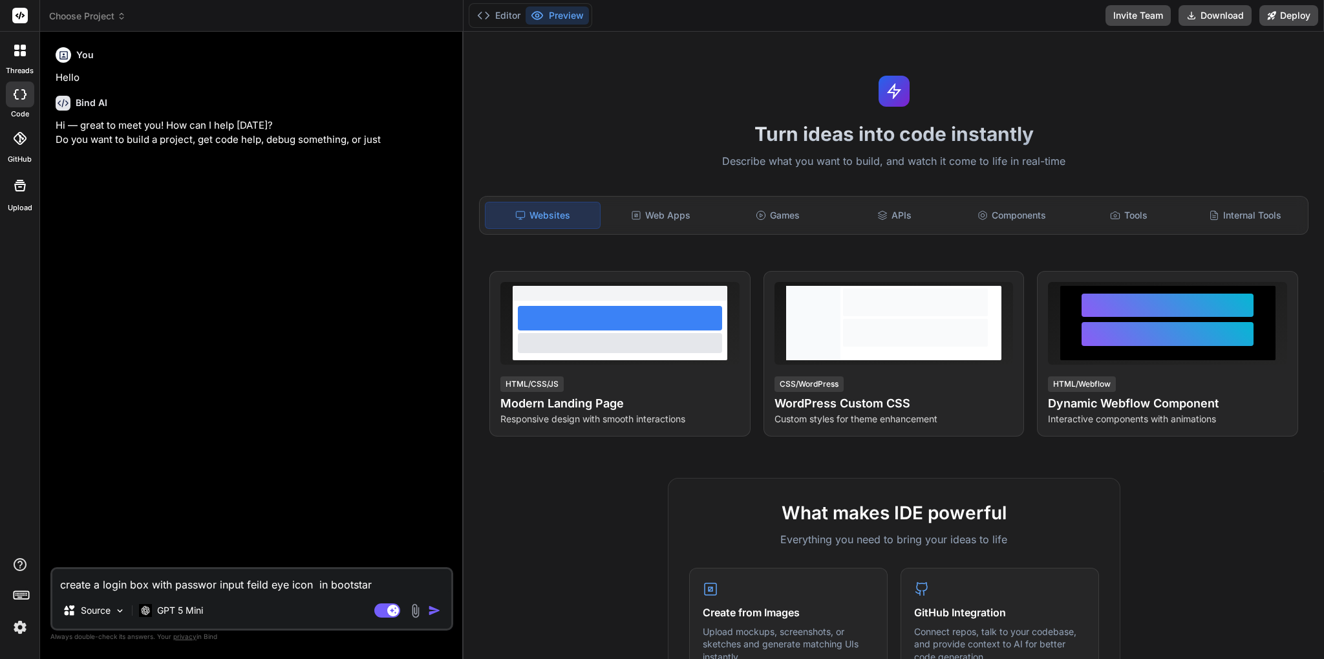
type textarea "x"
type textarea "create a login box with passwor input feild eye icon in bootstarap"
type textarea "x"
type textarea "create a login box with passwor input feild eye icon in bootstarap"
type textarea "x"
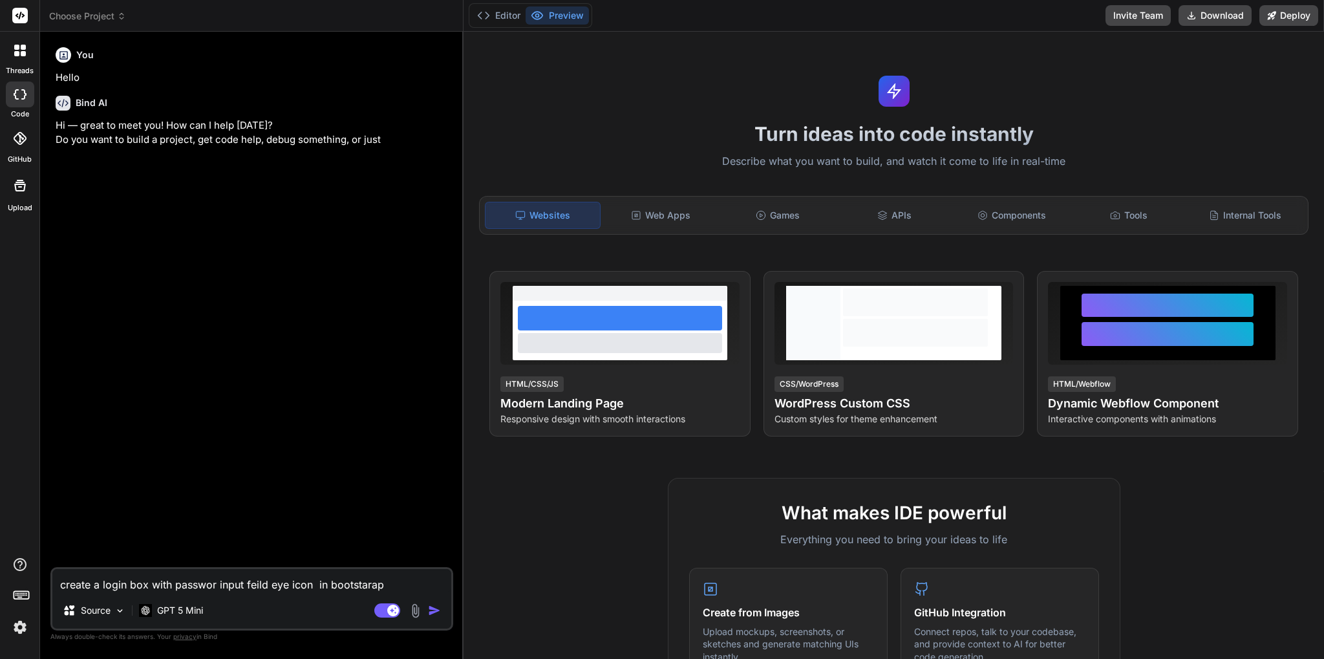
type textarea "create a login box with passwor input feild eye icon in bootstarap 5"
type textarea "x"
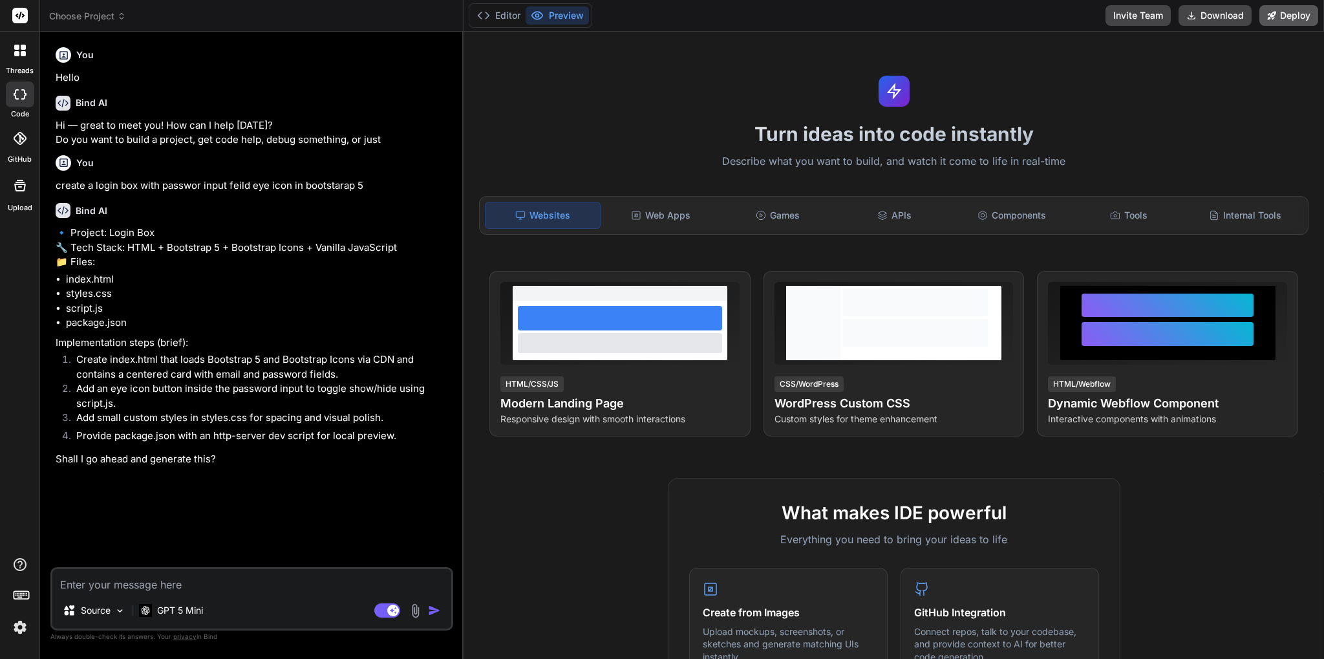
type textarea "x"
type textarea "y"
type textarea "x"
type textarea "ye"
type textarea "x"
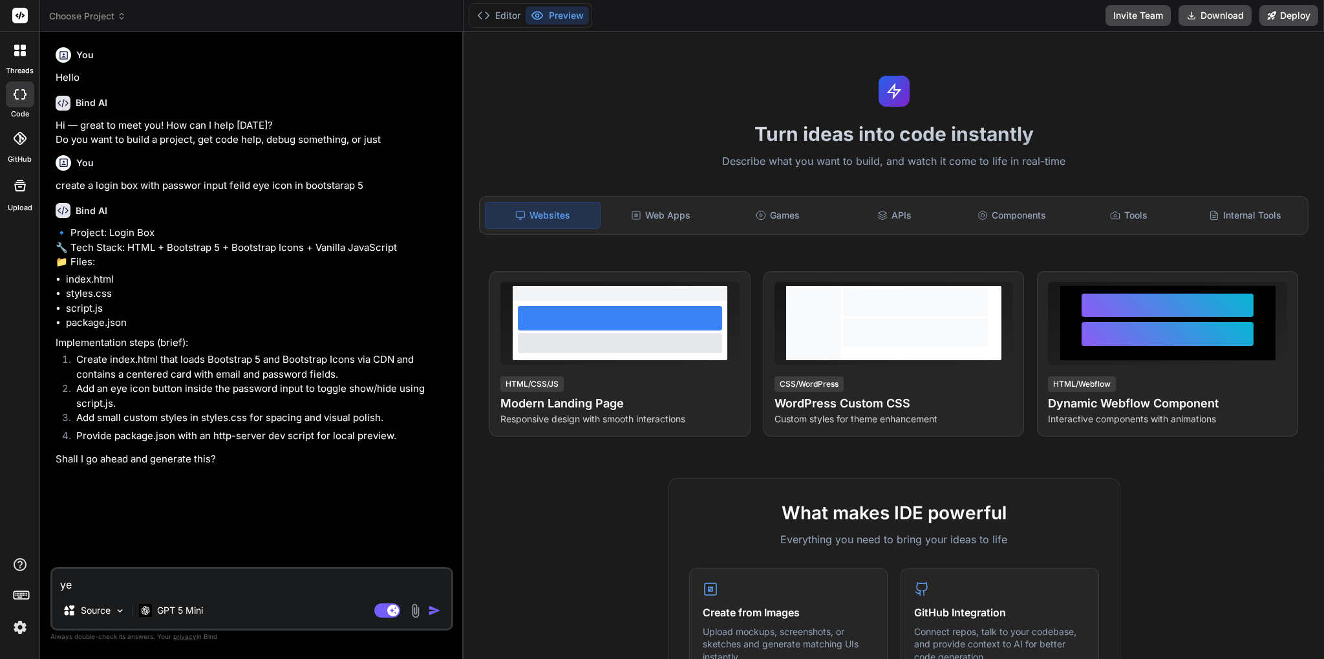
type textarea "yes"
type textarea "x"
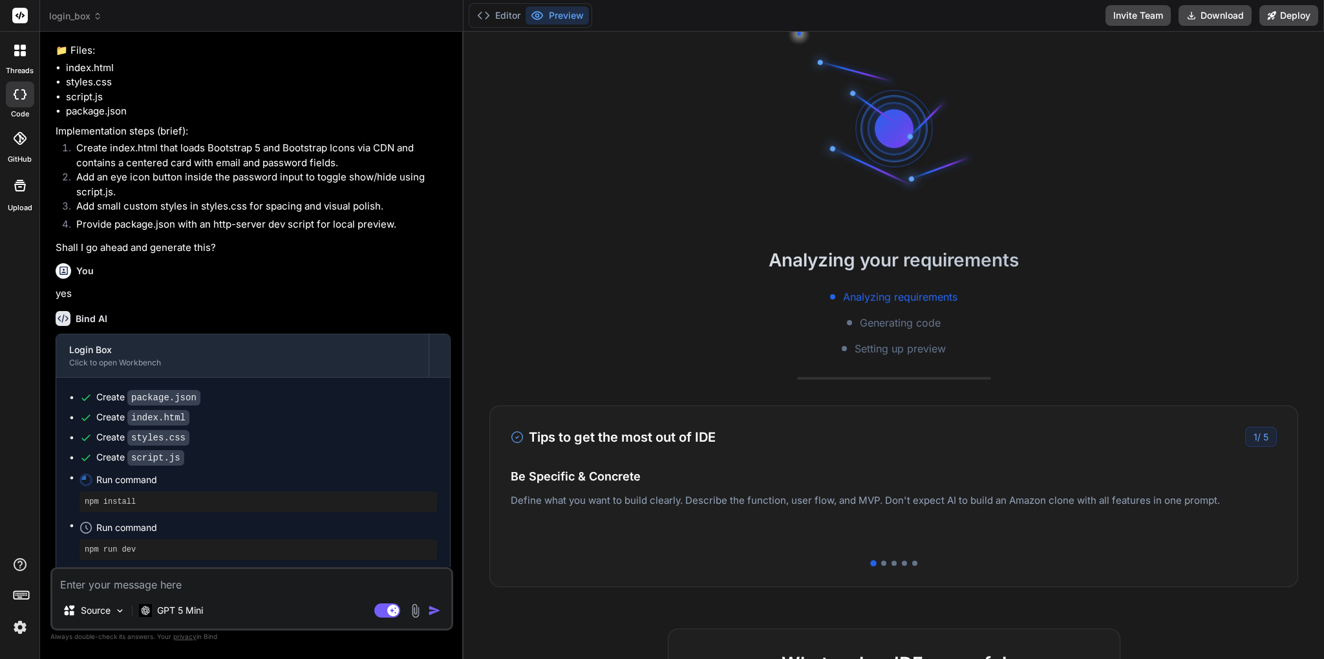
scroll to position [49, 0]
type textarea "x"
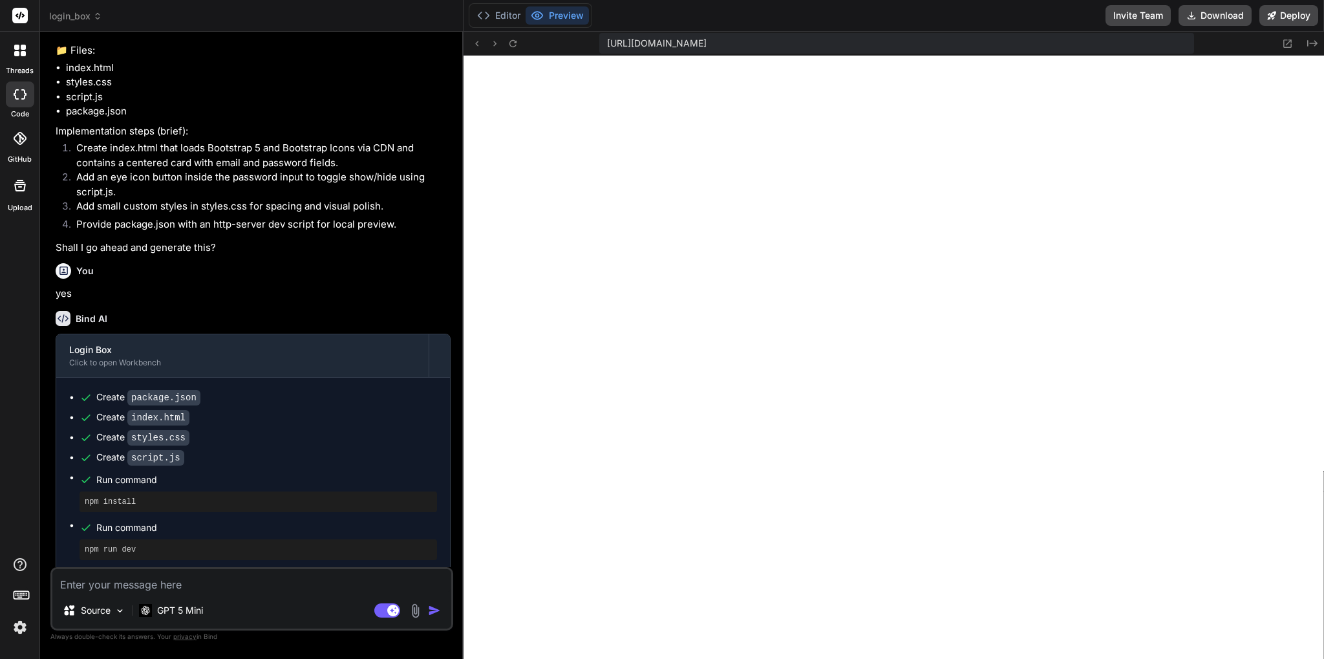
scroll to position [516, 0]
